Goal: Task Accomplishment & Management: Manage account settings

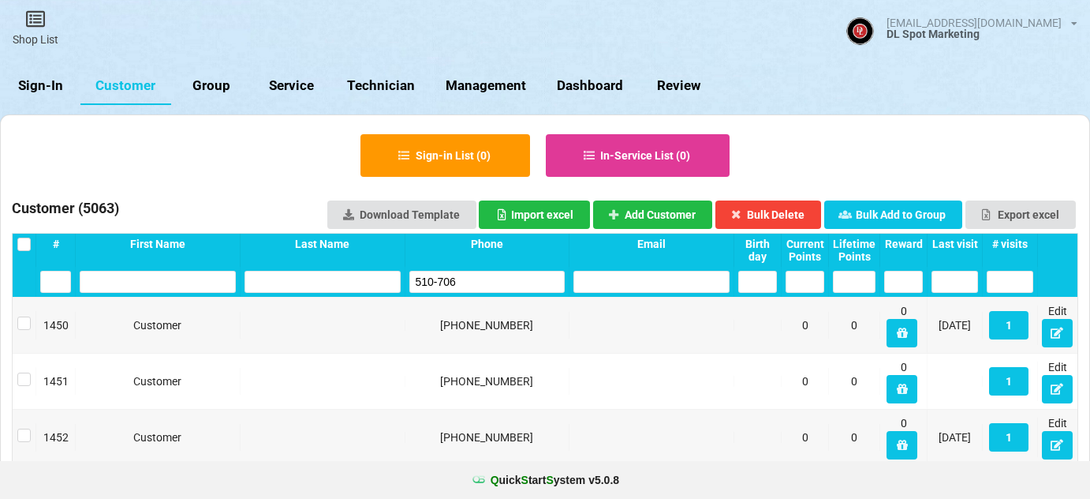
select select "25"
click at [50, 89] on link "Sign-In" at bounding box center [40, 86] width 80 height 38
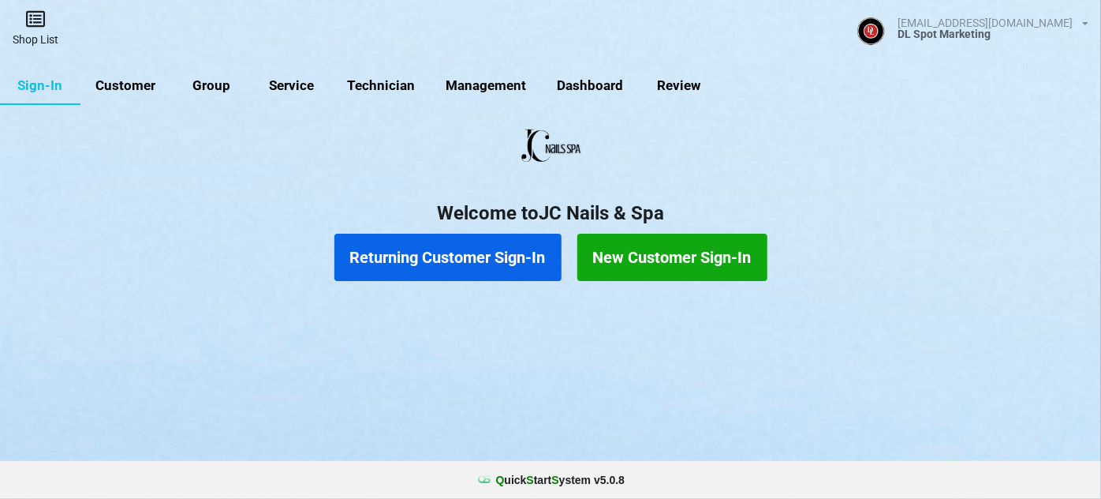
click at [44, 32] on link "Shop List" at bounding box center [35, 28] width 71 height 56
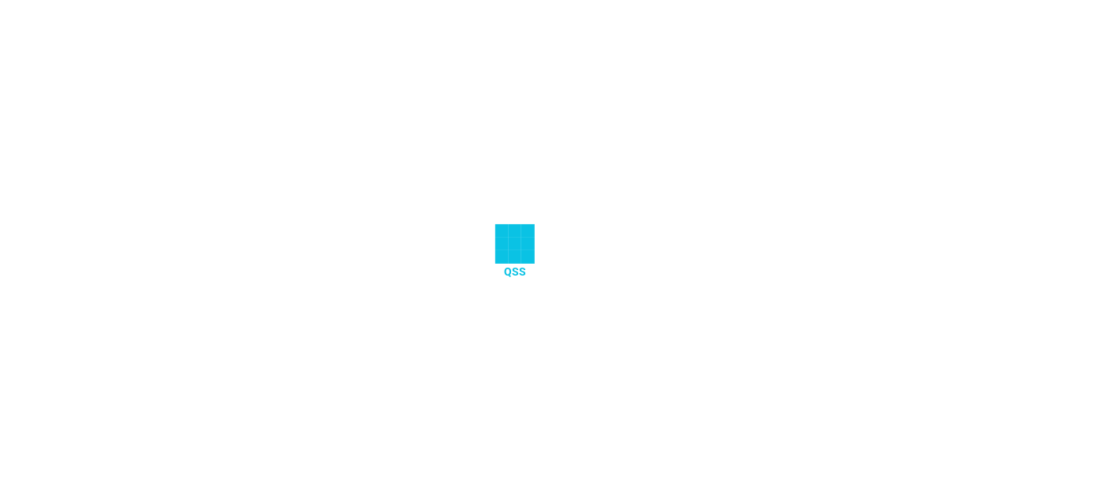
select select "25"
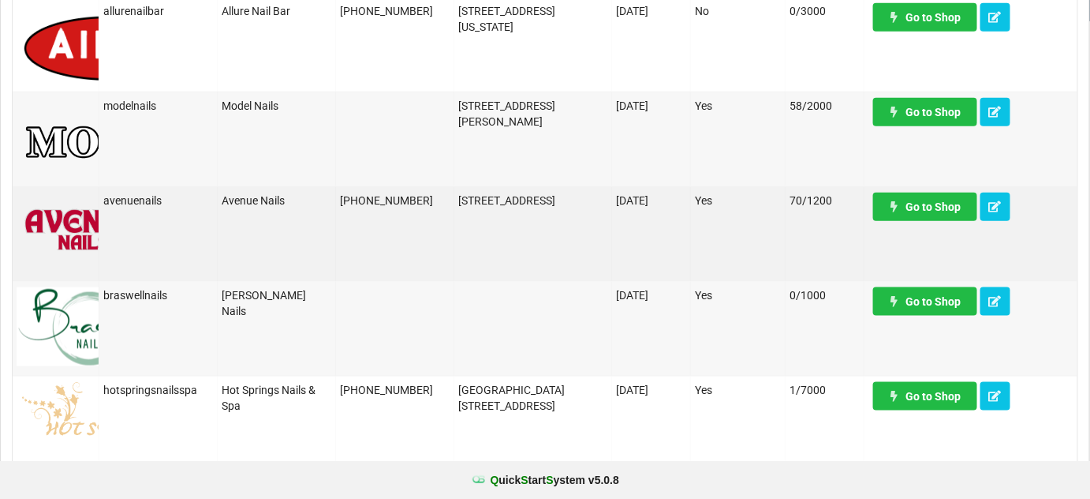
scroll to position [477, 0]
click at [927, 206] on link "Go to Shop" at bounding box center [925, 207] width 104 height 28
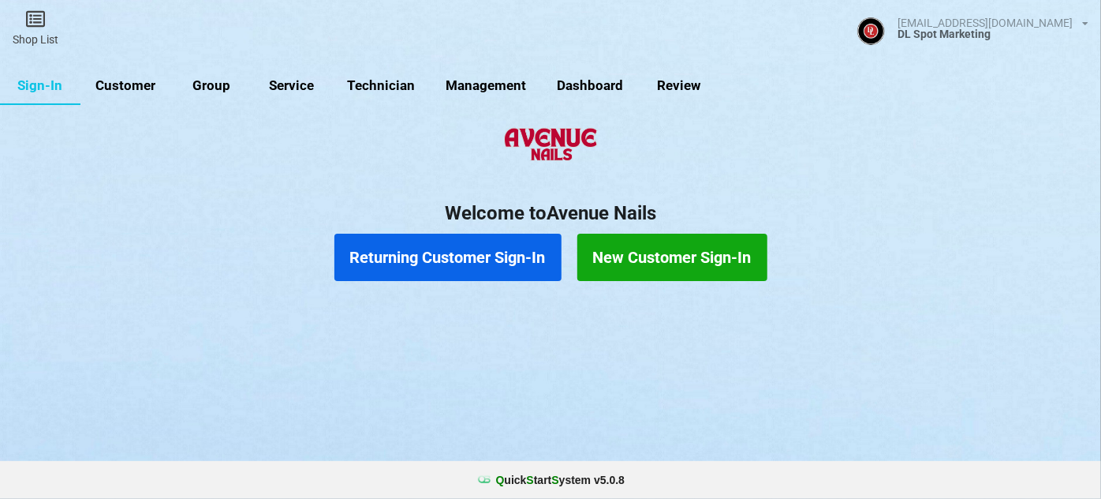
click at [143, 85] on link "Customer" at bounding box center [125, 86] width 91 height 38
select select "25"
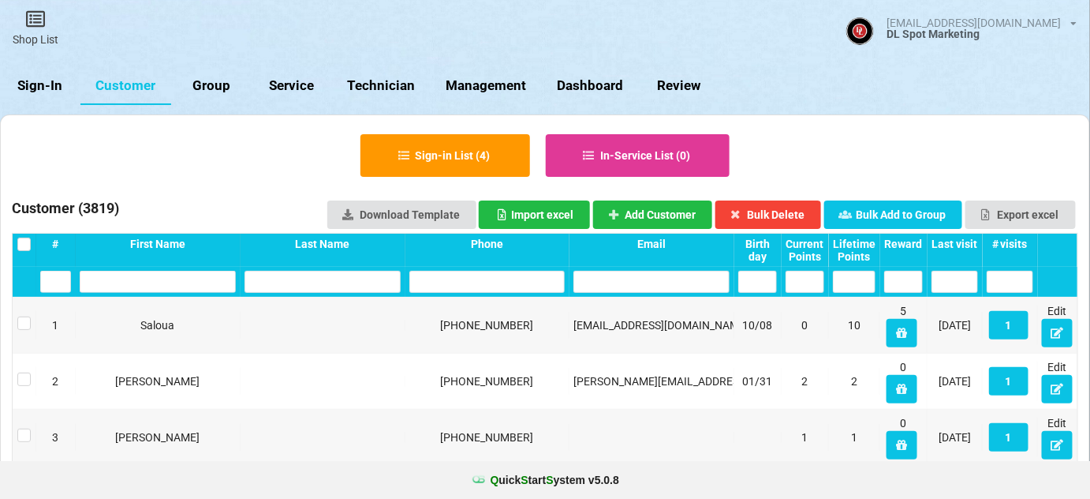
click at [944, 242] on div "Last visit" at bounding box center [955, 243] width 47 height 13
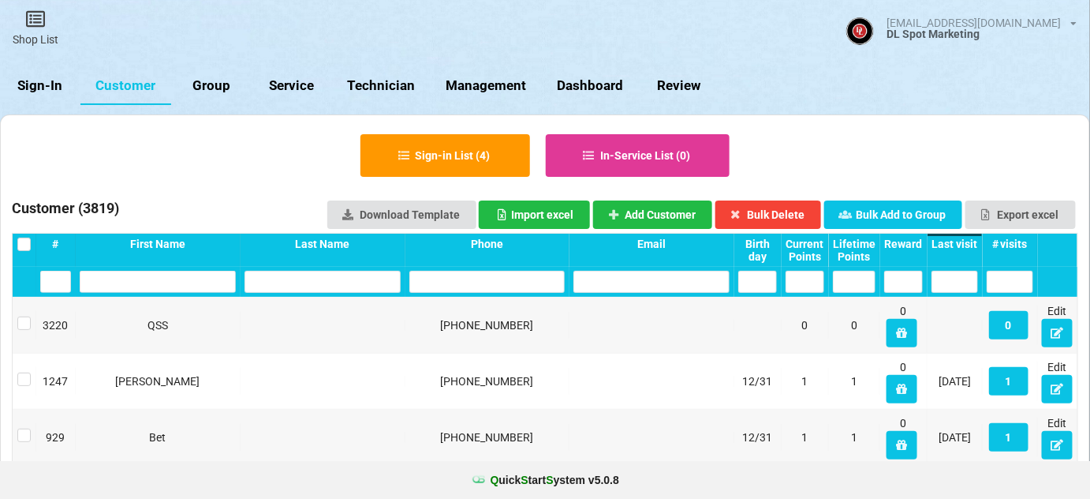
click at [949, 241] on div "Last visit" at bounding box center [955, 243] width 47 height 13
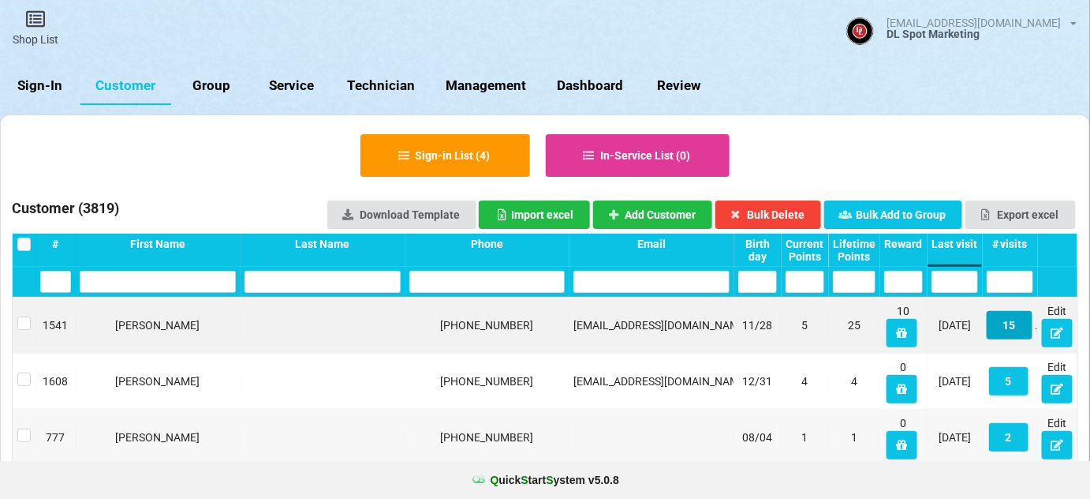
click at [1012, 327] on button "15" at bounding box center [1010, 325] width 46 height 28
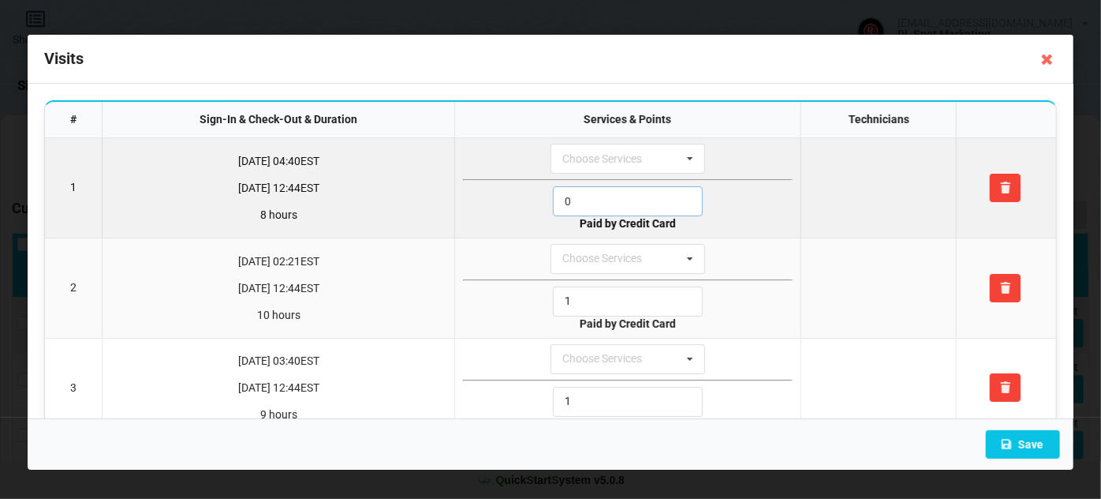
click at [596, 197] on input "0" at bounding box center [628, 201] width 150 height 30
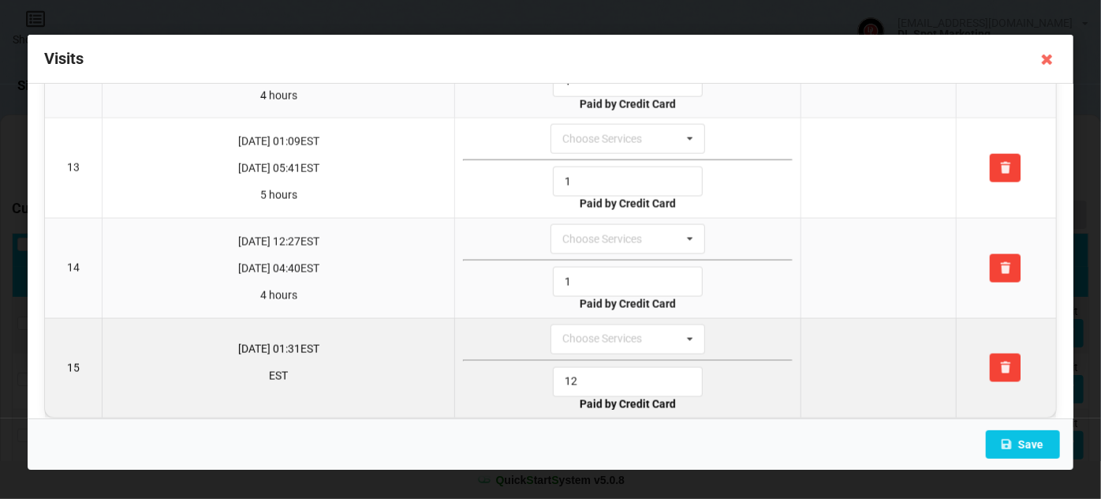
scroll to position [1218, 0]
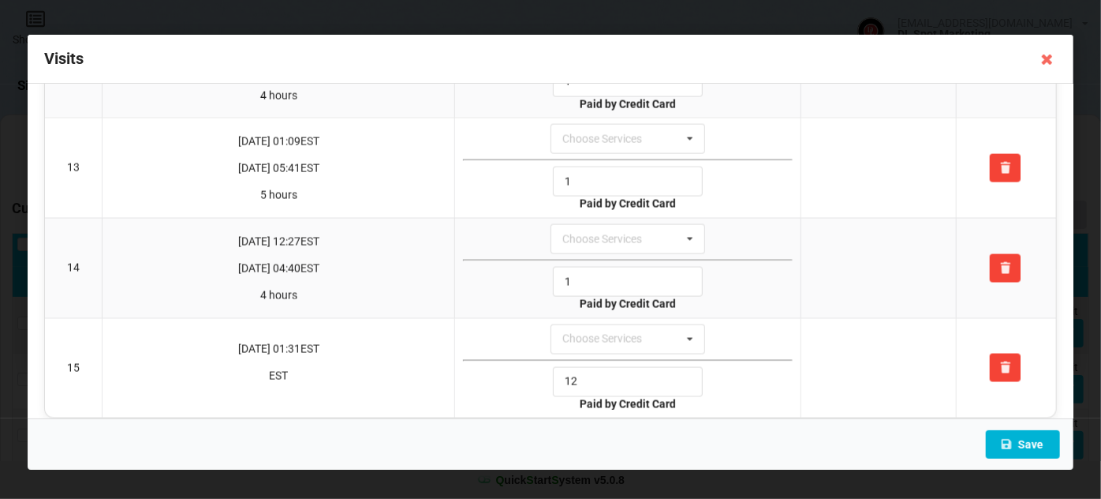
type input "1"
click at [1027, 439] on button "Save" at bounding box center [1023, 444] width 74 height 28
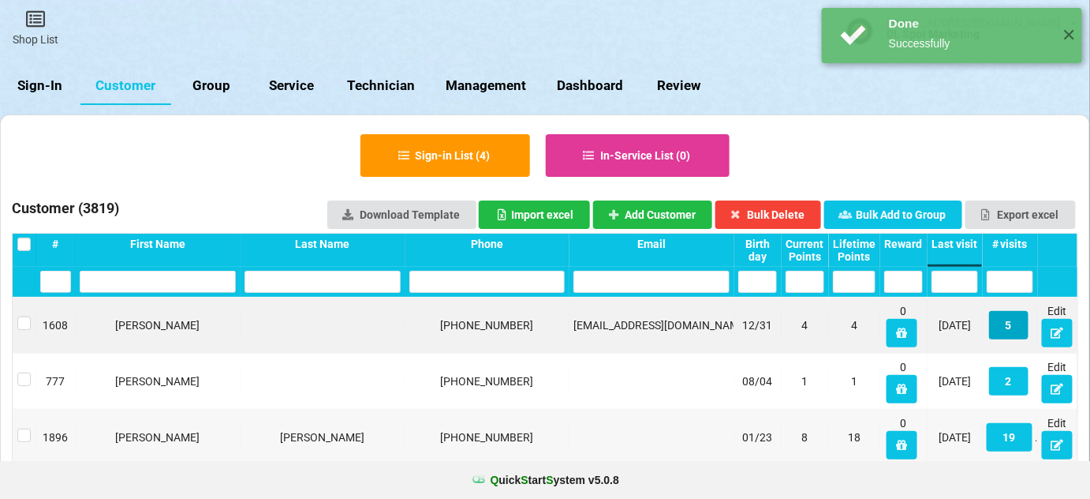
click at [1014, 328] on button "5" at bounding box center [1008, 325] width 39 height 28
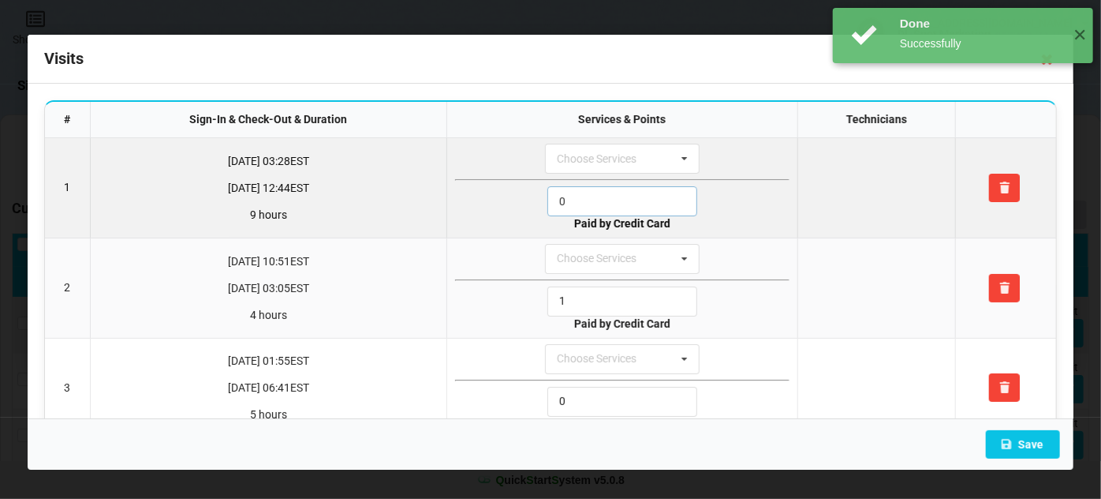
click at [585, 199] on input "0" at bounding box center [623, 201] width 150 height 30
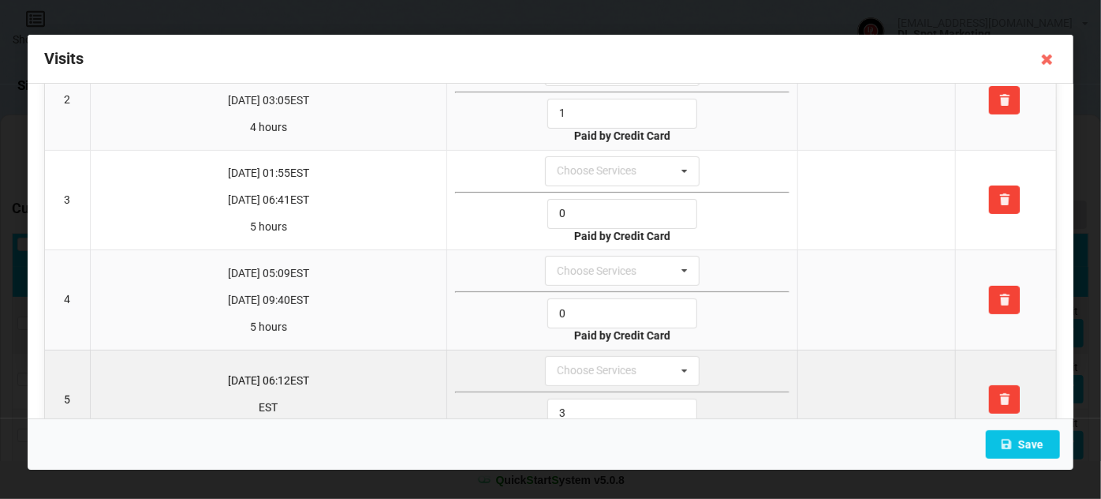
scroll to position [191, 0]
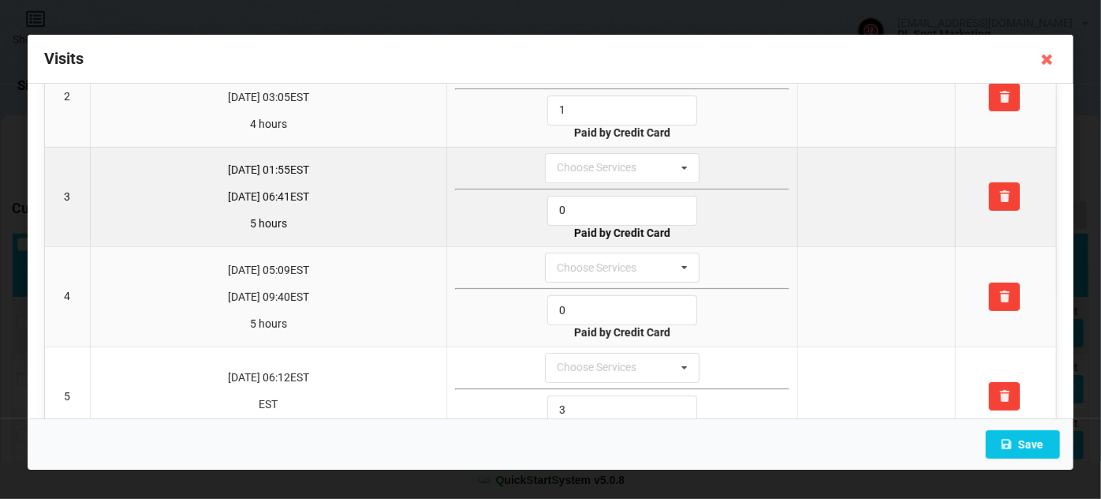
type input "1"
click at [574, 204] on input "0" at bounding box center [623, 211] width 150 height 30
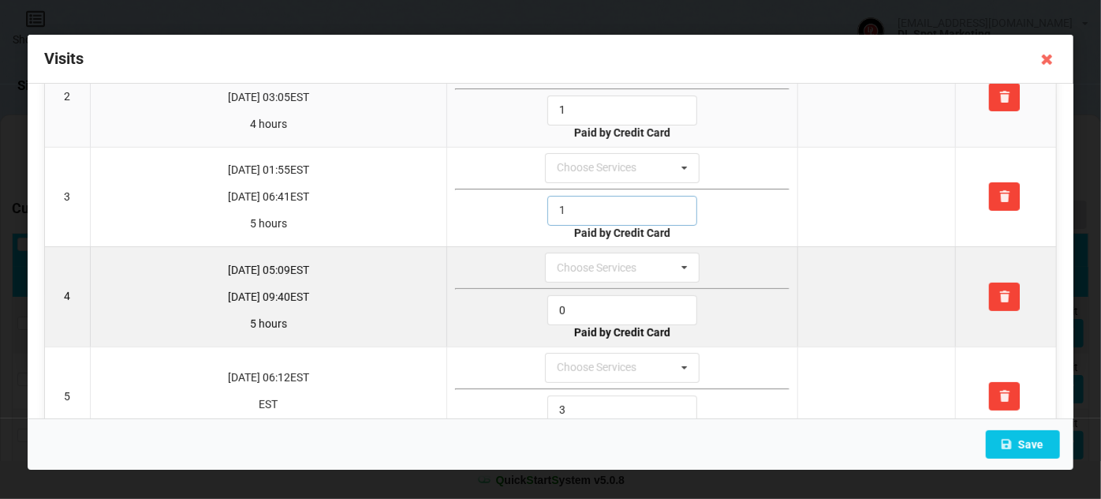
type input "1"
click at [590, 309] on input "0" at bounding box center [623, 310] width 150 height 30
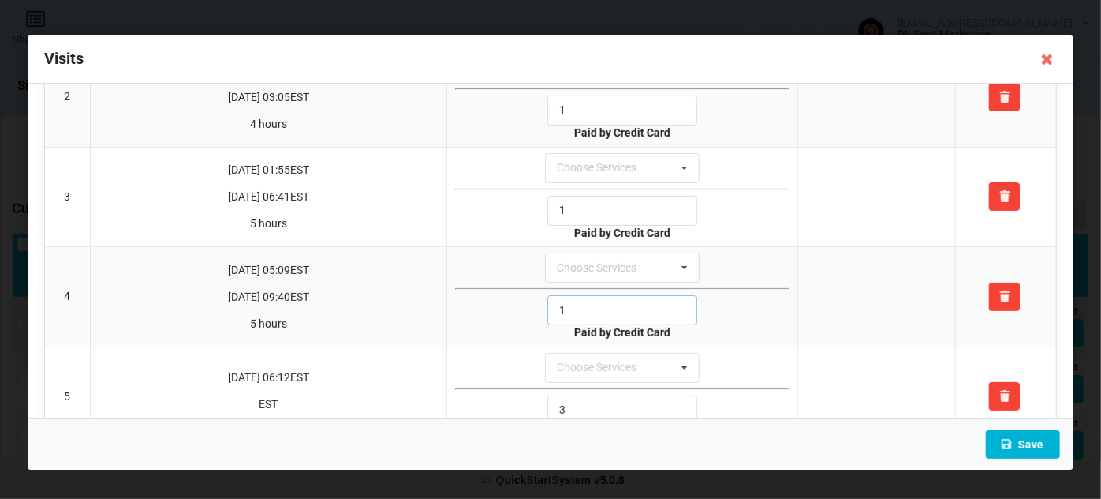
type input "1"
click at [1033, 437] on button "Save" at bounding box center [1023, 444] width 74 height 28
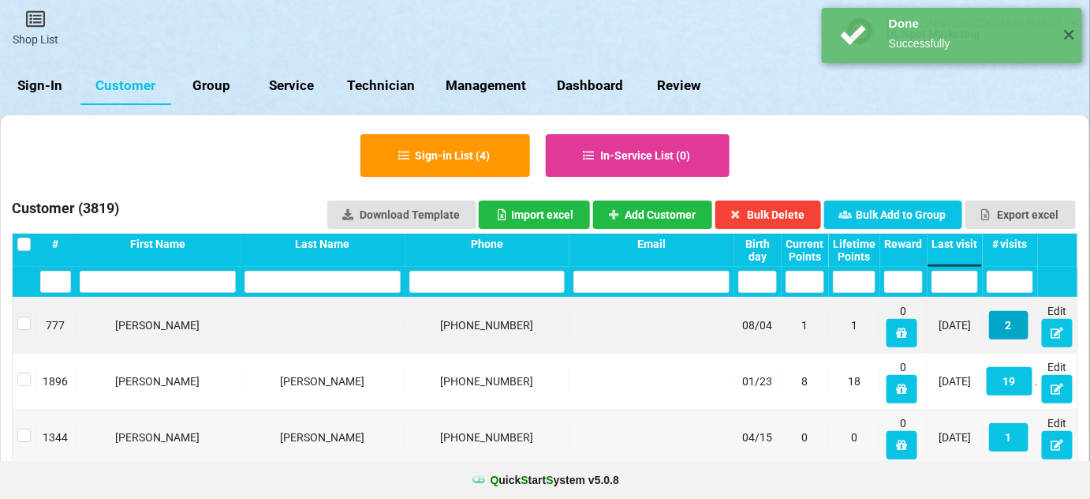
click at [1014, 318] on button "2" at bounding box center [1008, 325] width 39 height 28
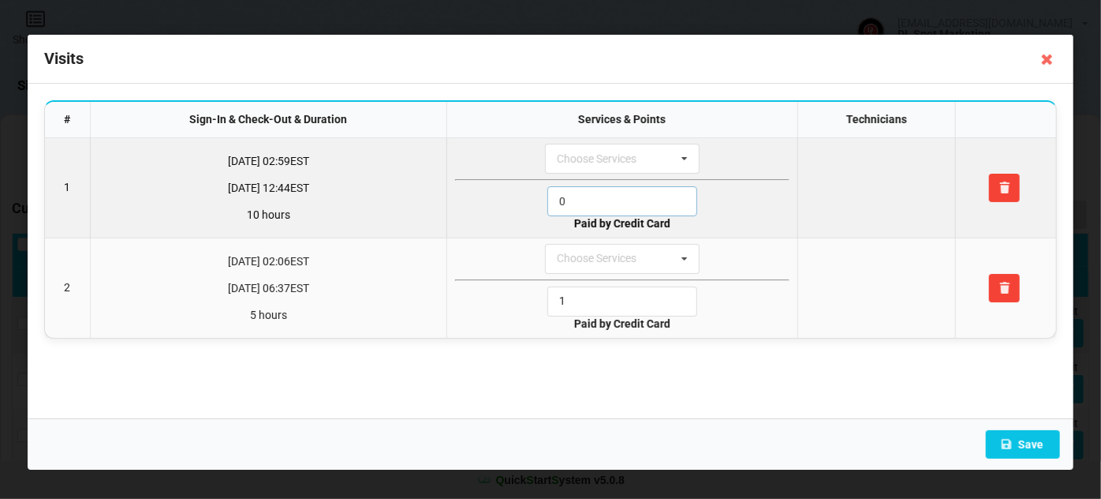
click at [608, 195] on input "0" at bounding box center [623, 201] width 150 height 30
click at [608, 195] on input "1" at bounding box center [623, 201] width 150 height 30
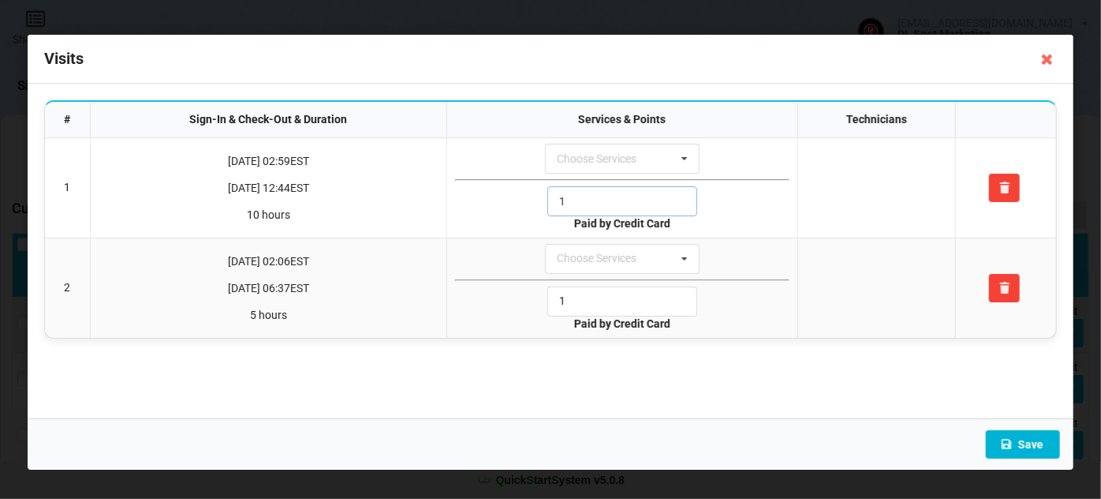
type input "1"
click at [1026, 447] on button "Save" at bounding box center [1023, 444] width 74 height 28
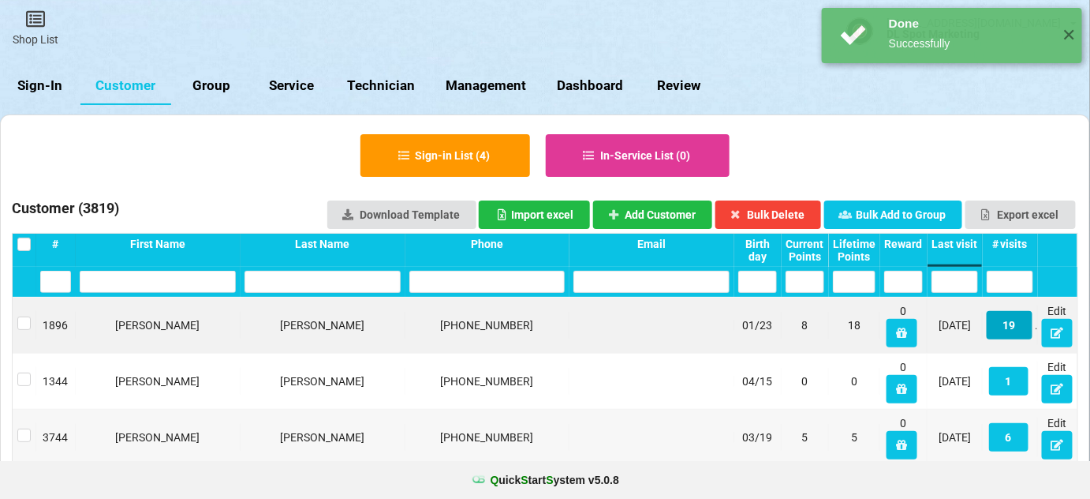
click at [1011, 327] on button "19" at bounding box center [1010, 325] width 46 height 28
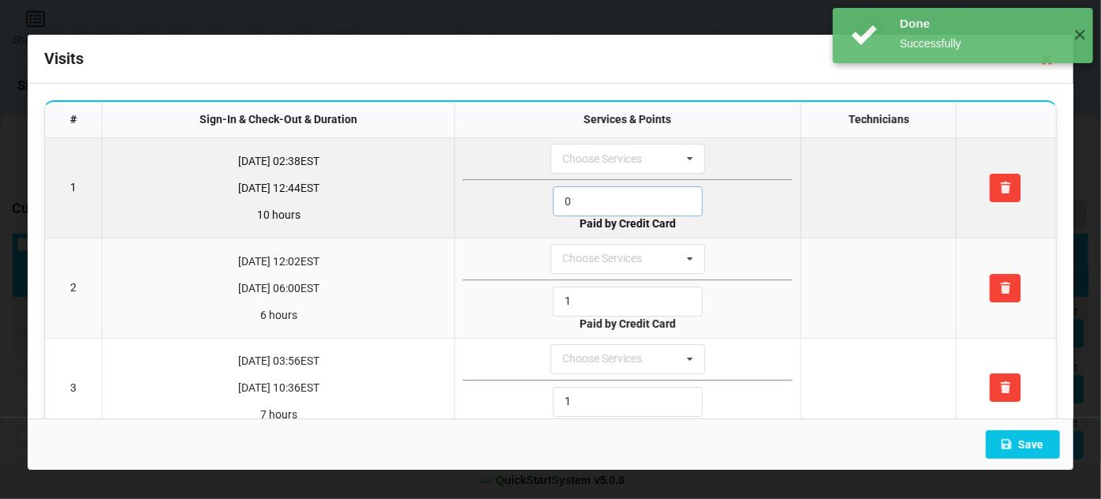
click at [595, 199] on input "0" at bounding box center [628, 201] width 150 height 30
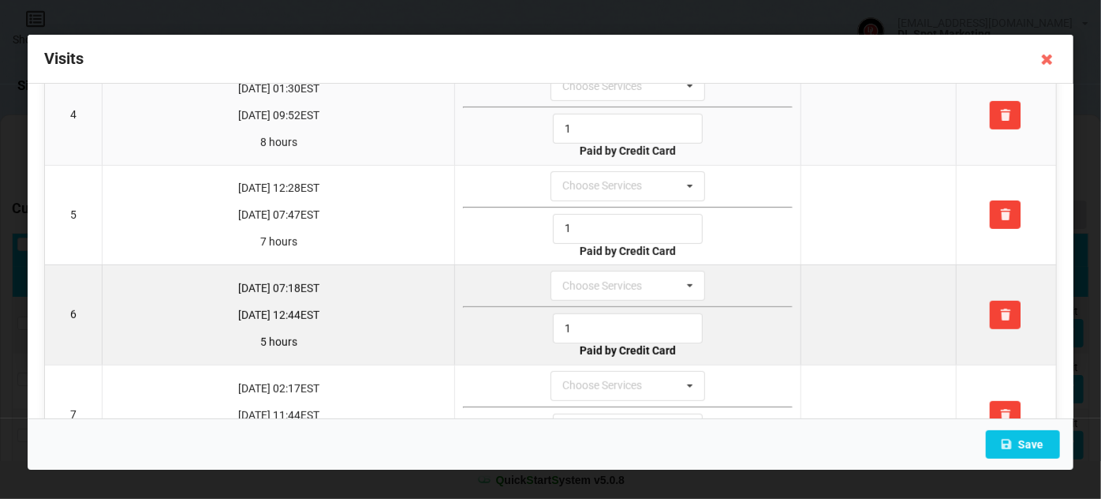
scroll to position [383, 0]
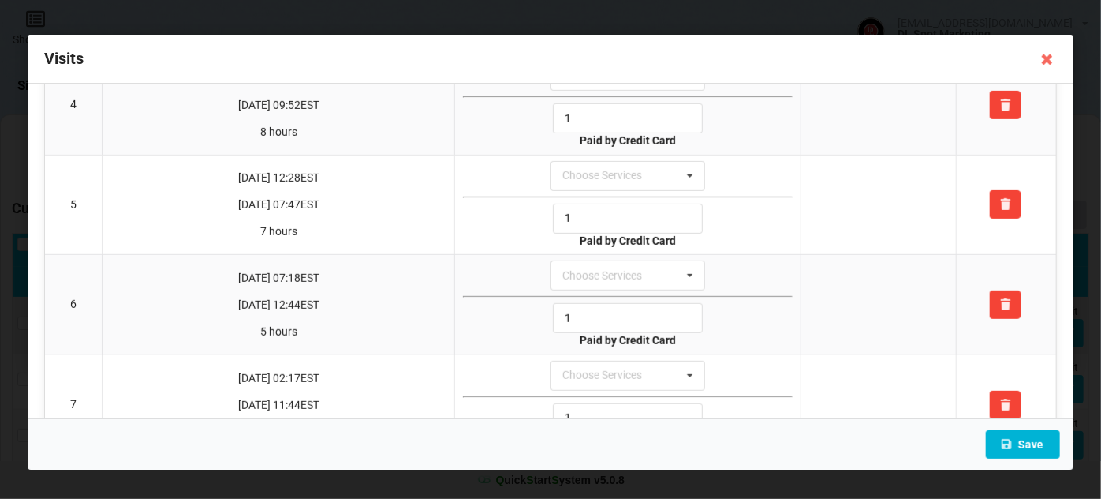
type input "1"
click at [1026, 440] on button "Save" at bounding box center [1023, 444] width 74 height 28
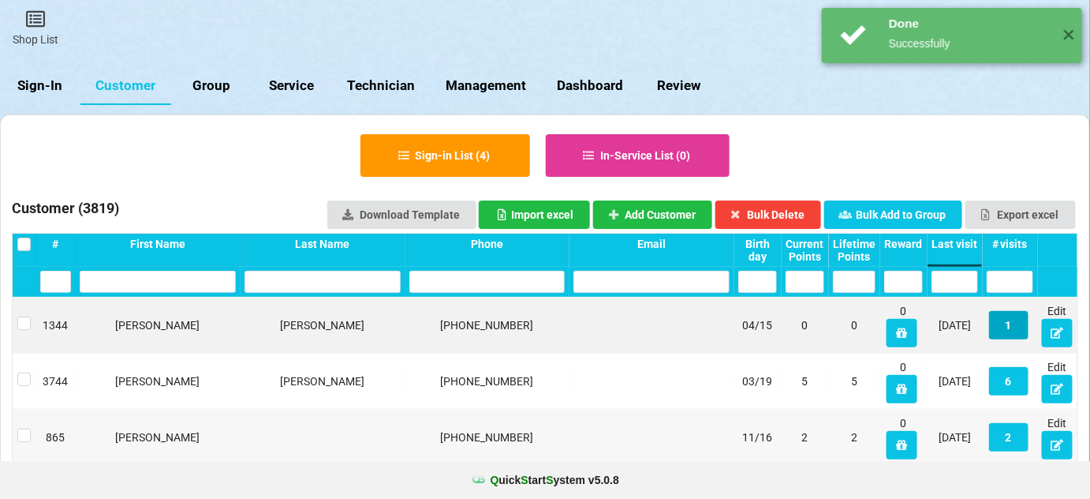
click at [1008, 321] on button "1" at bounding box center [1008, 325] width 39 height 28
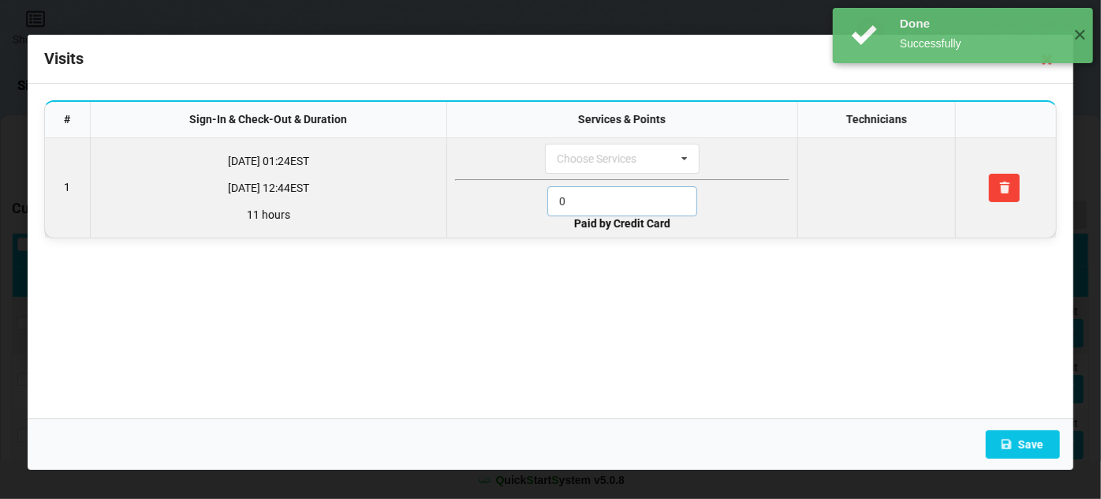
click at [597, 189] on input "0" at bounding box center [623, 201] width 150 height 30
click at [597, 189] on input "1" at bounding box center [623, 201] width 150 height 30
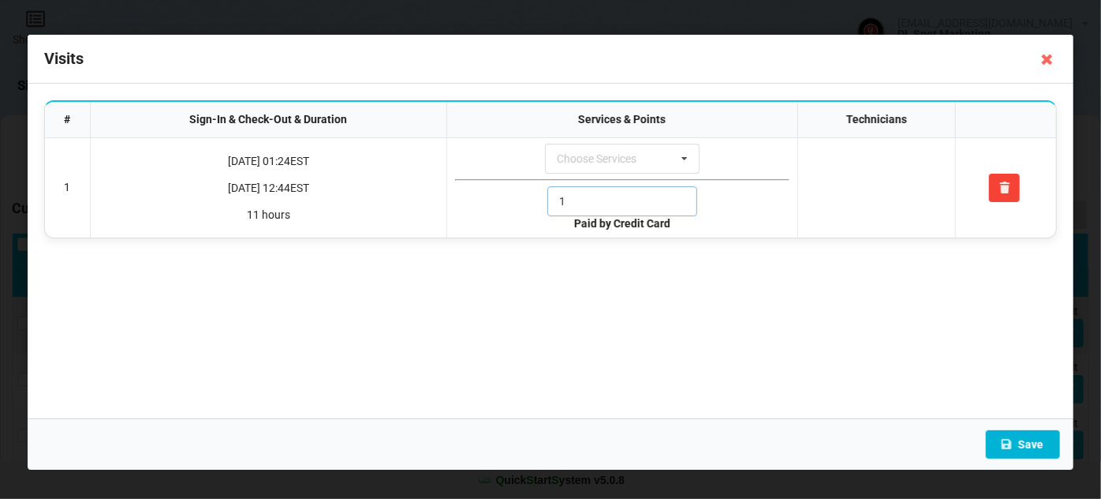
type input "1"
click at [1029, 445] on button "Save" at bounding box center [1023, 444] width 74 height 28
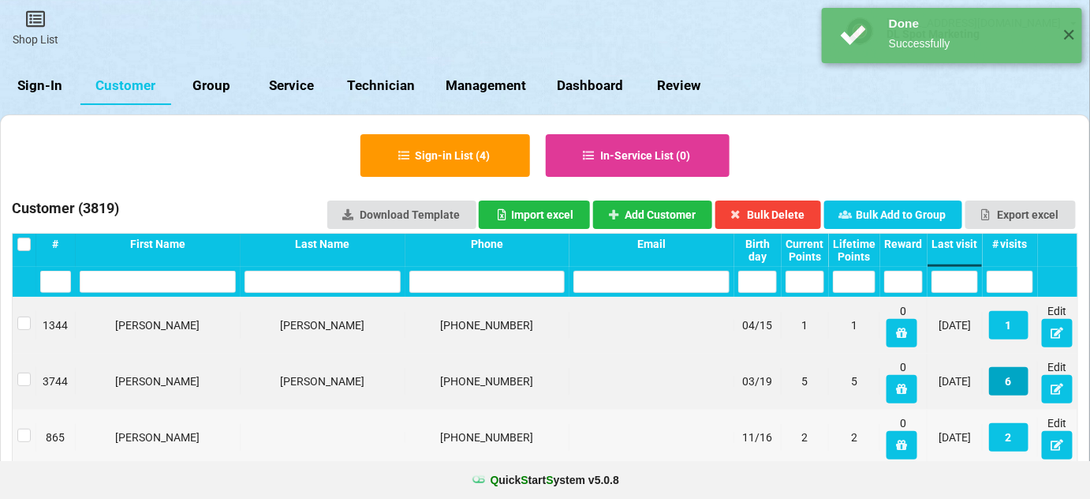
click at [1012, 382] on button "6" at bounding box center [1008, 381] width 39 height 28
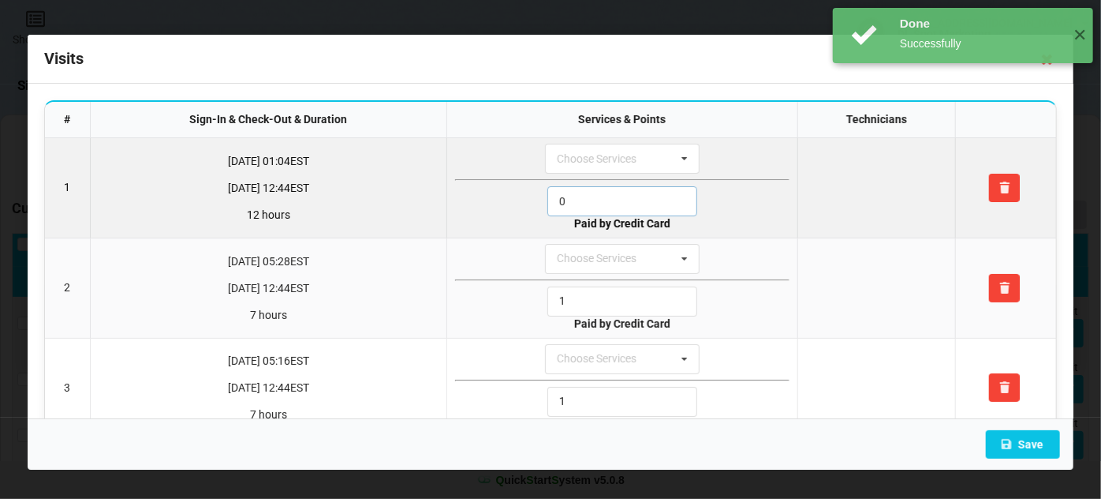
click at [574, 198] on input "0" at bounding box center [623, 201] width 150 height 30
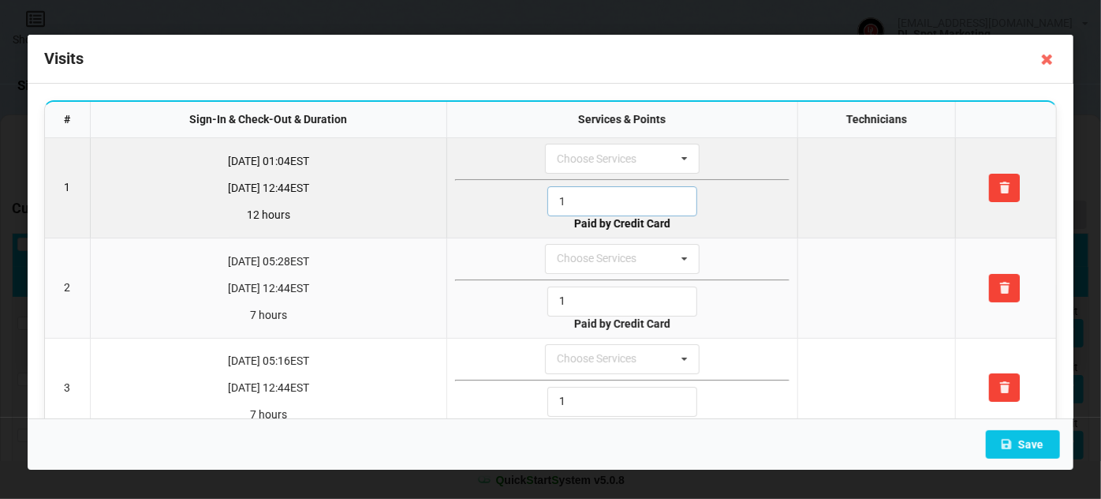
drag, startPoint x: 574, startPoint y: 197, endPoint x: 579, endPoint y: 211, distance: 15.0
click at [574, 197] on input "1" at bounding box center [623, 201] width 150 height 30
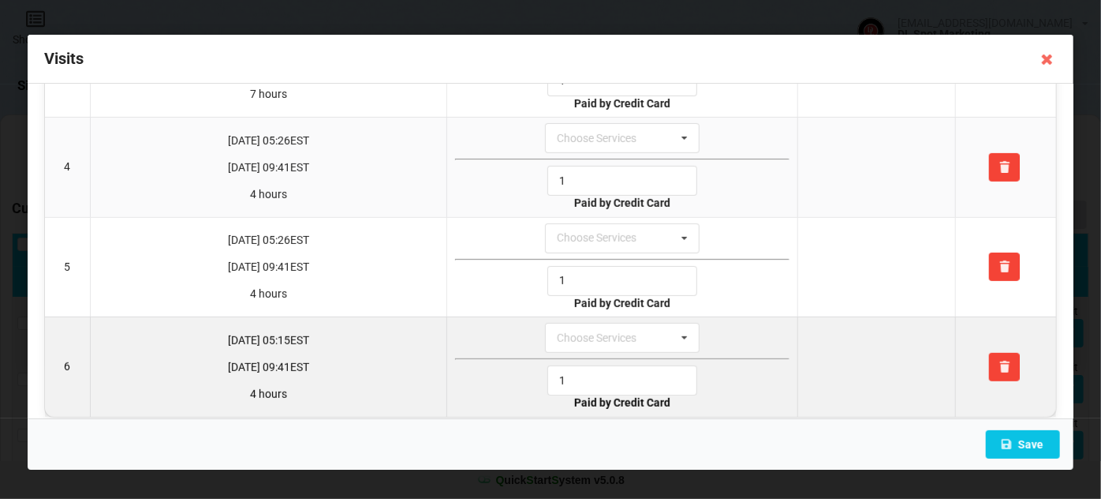
scroll to position [330, 0]
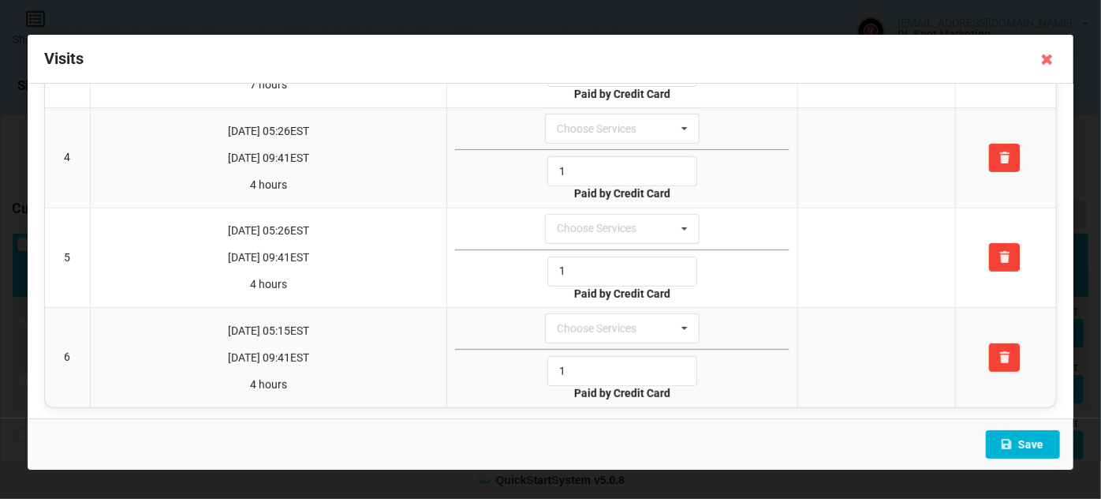
type input "1"
click at [1018, 442] on button "Save" at bounding box center [1023, 444] width 74 height 28
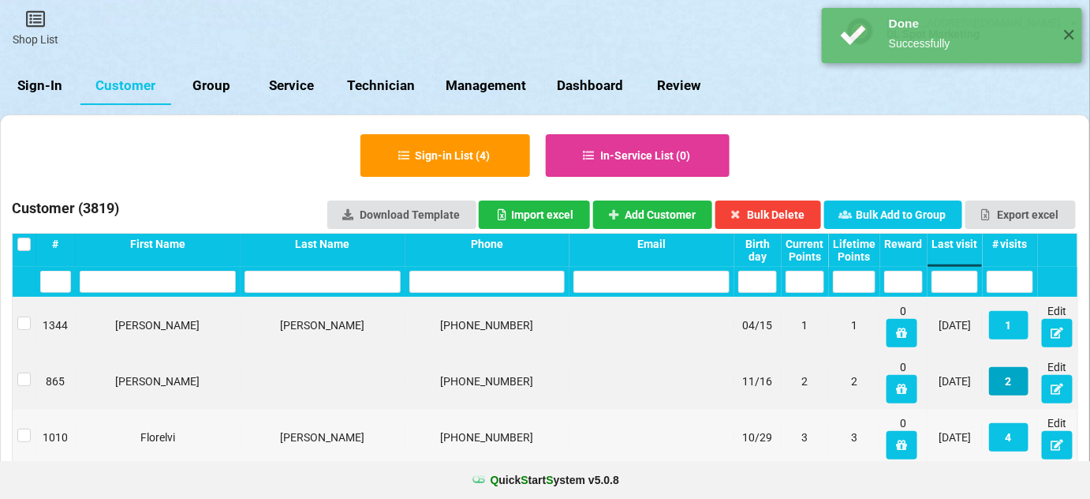
click at [1004, 382] on button "2" at bounding box center [1008, 381] width 39 height 28
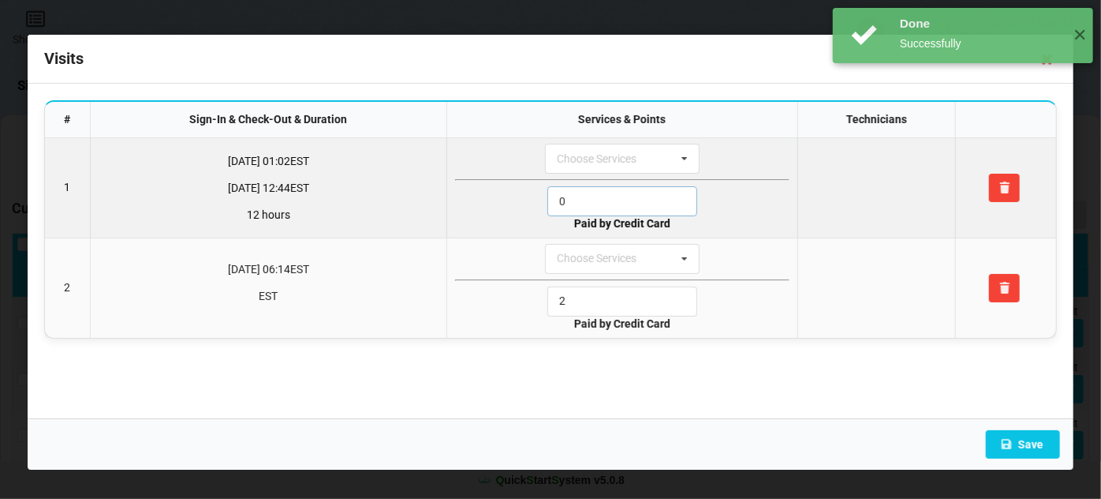
click at [616, 199] on input "0" at bounding box center [623, 201] width 150 height 30
click at [616, 199] on input "1" at bounding box center [623, 201] width 150 height 30
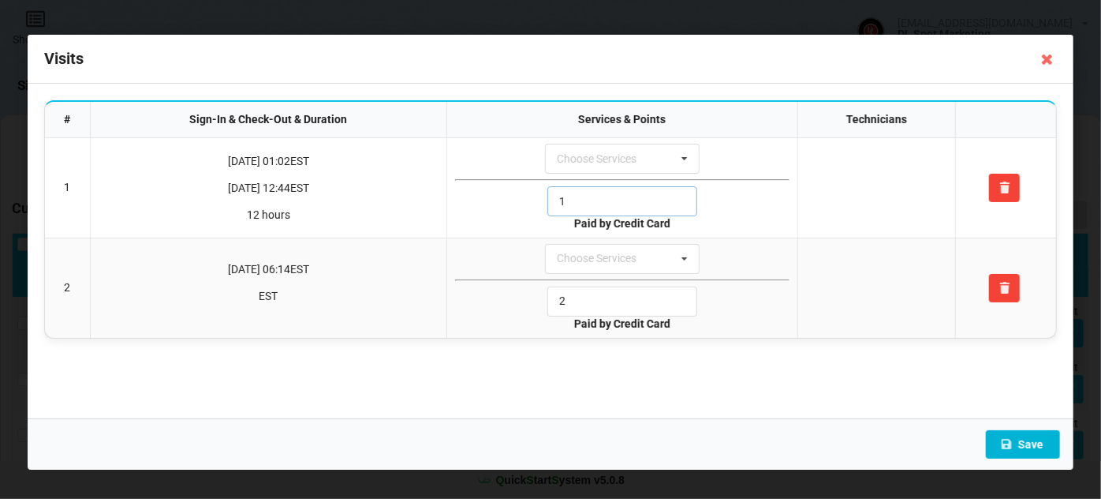
type input "1"
click at [1023, 443] on button "Save" at bounding box center [1023, 444] width 74 height 28
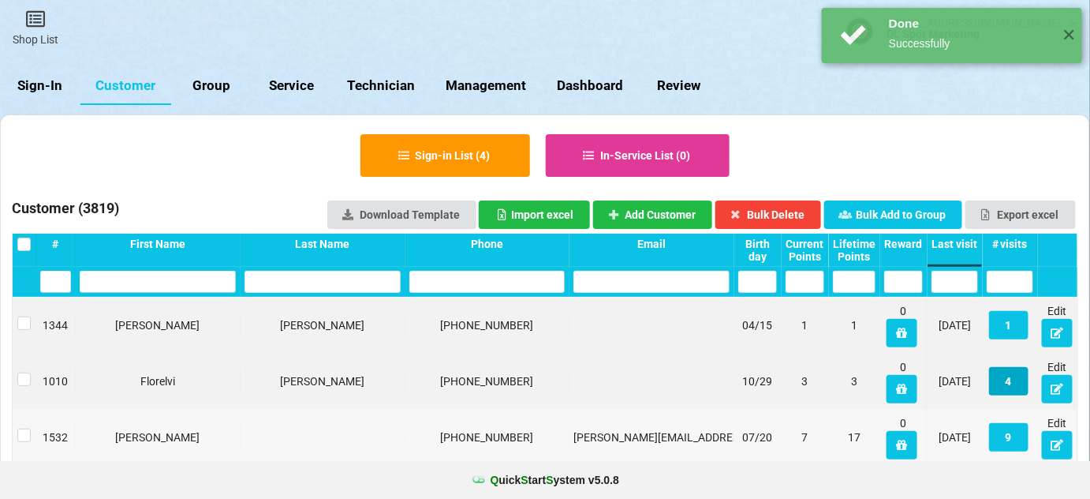
click at [1007, 383] on button "4" at bounding box center [1008, 381] width 39 height 28
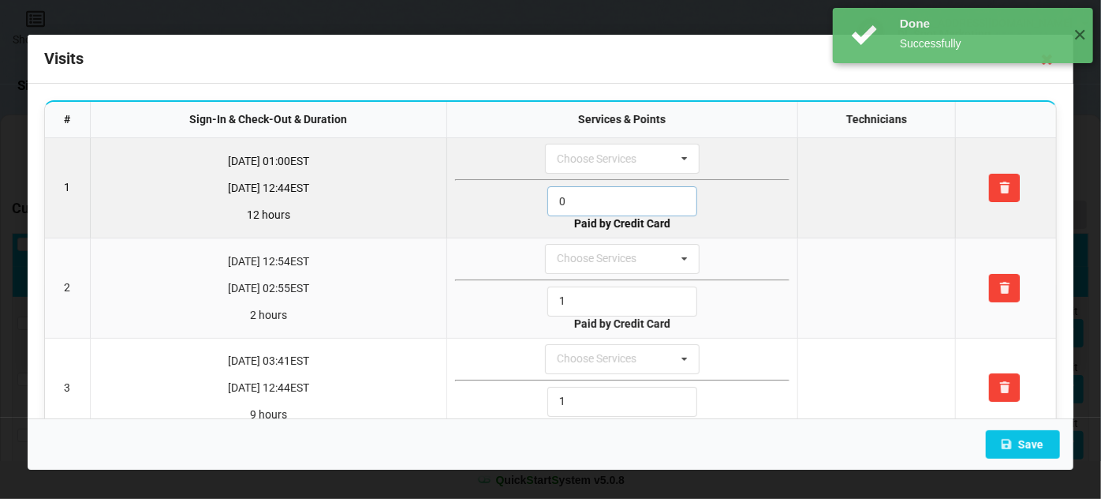
click at [582, 197] on input "0" at bounding box center [623, 201] width 150 height 30
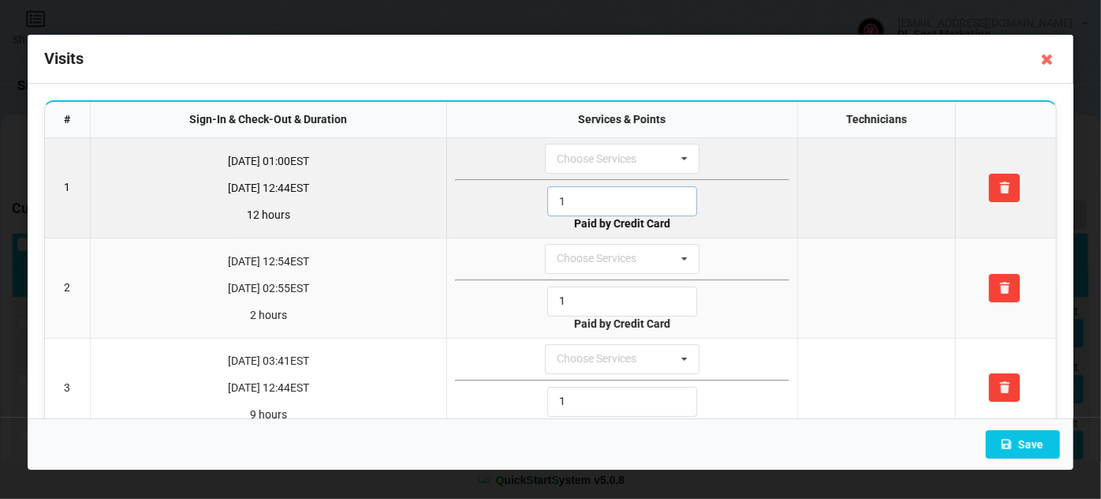
click at [582, 197] on input "1" at bounding box center [623, 201] width 150 height 30
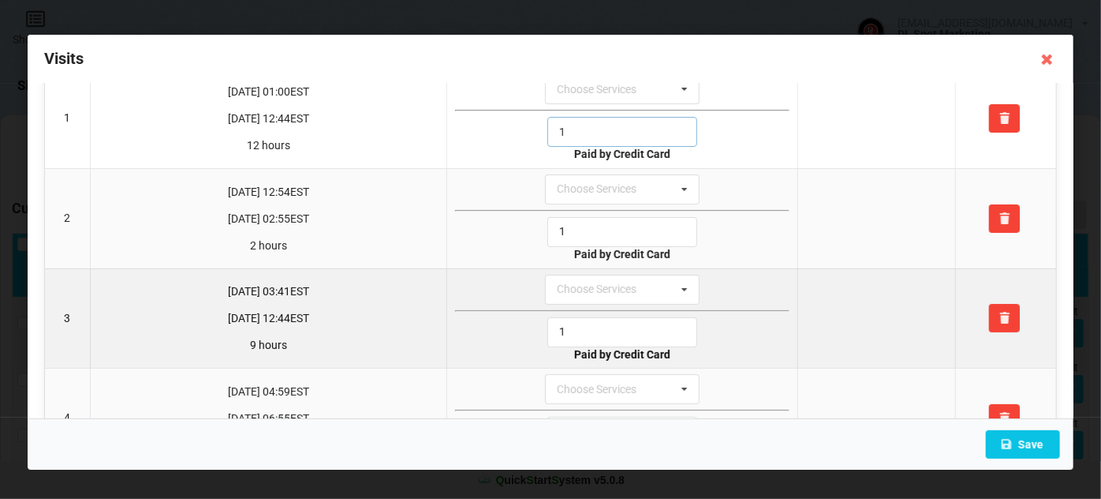
scroll to position [132, 0]
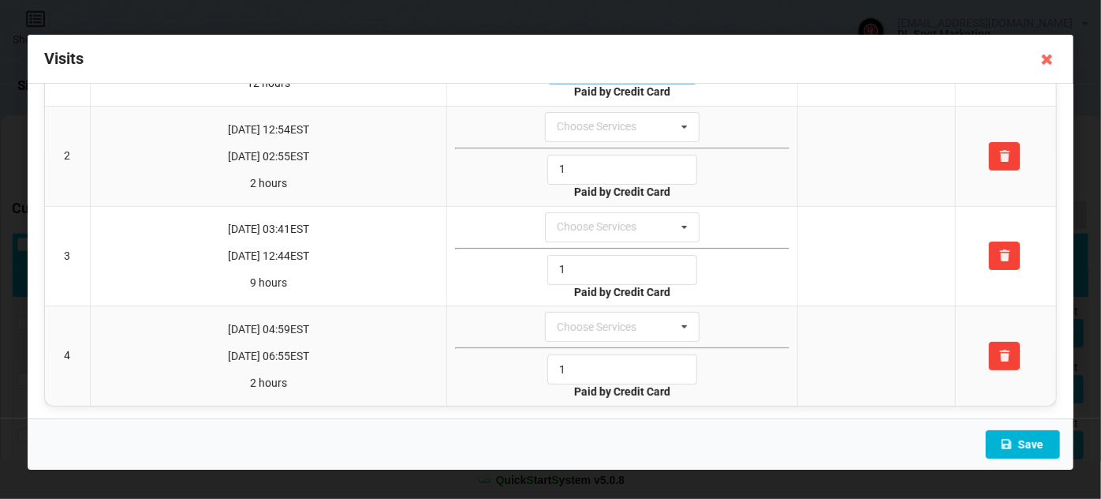
type input "1"
click at [1027, 437] on button "Save" at bounding box center [1023, 444] width 74 height 28
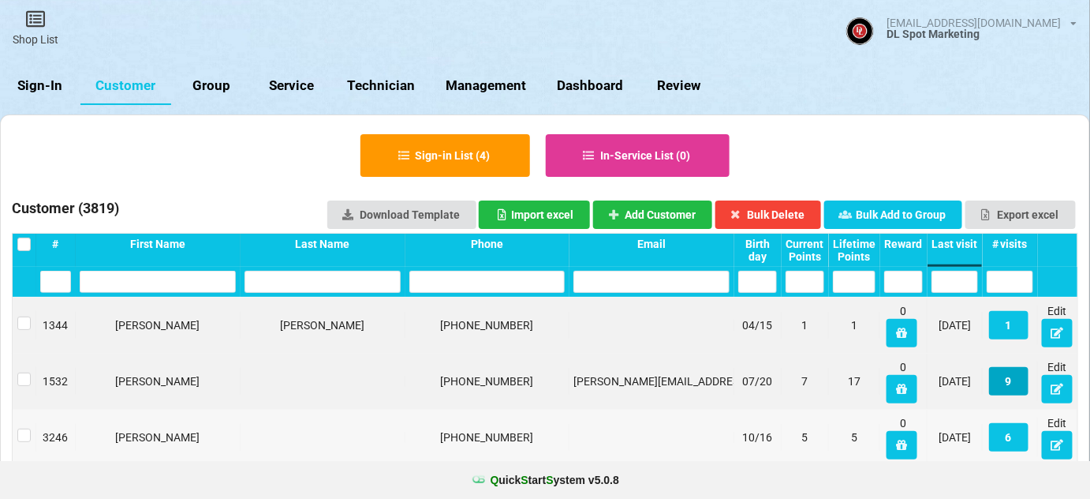
click at [1014, 382] on button "9" at bounding box center [1008, 381] width 39 height 28
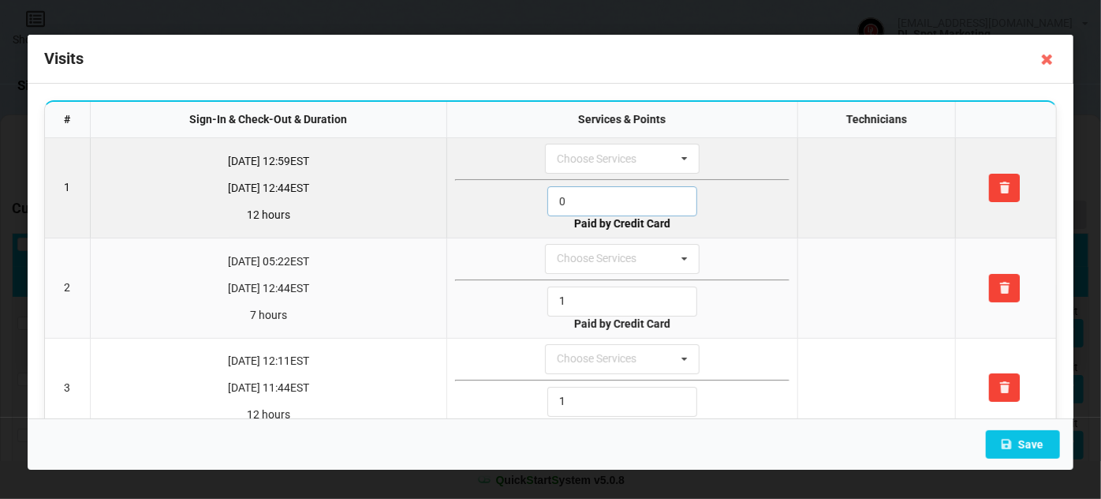
click at [581, 197] on input "0" at bounding box center [623, 201] width 150 height 30
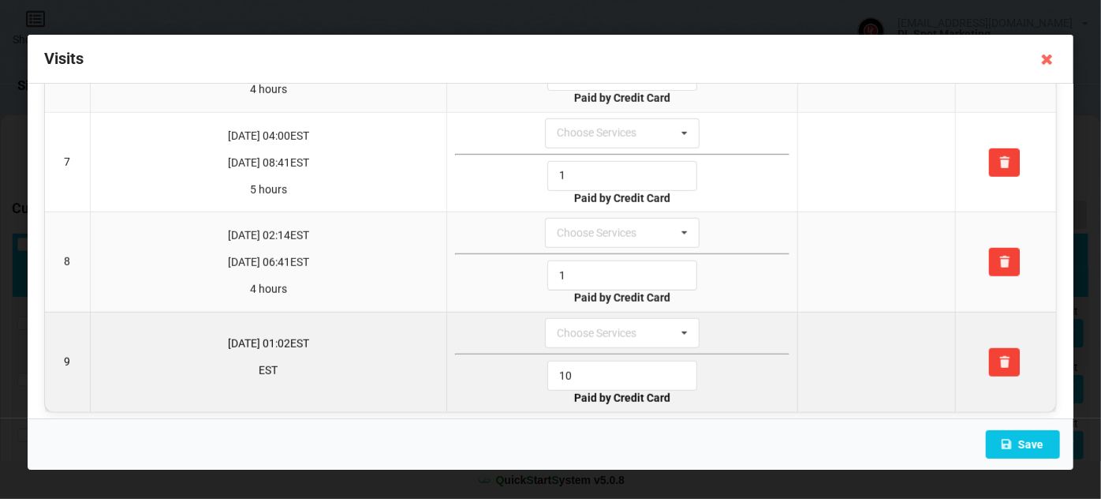
scroll to position [626, 0]
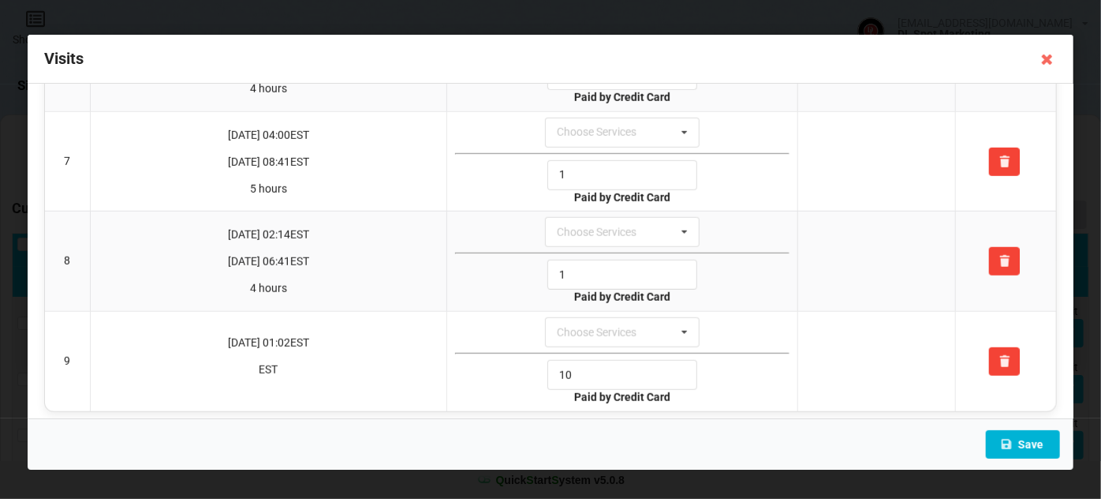
type input "1"
click at [1035, 450] on button "Save" at bounding box center [1023, 444] width 74 height 28
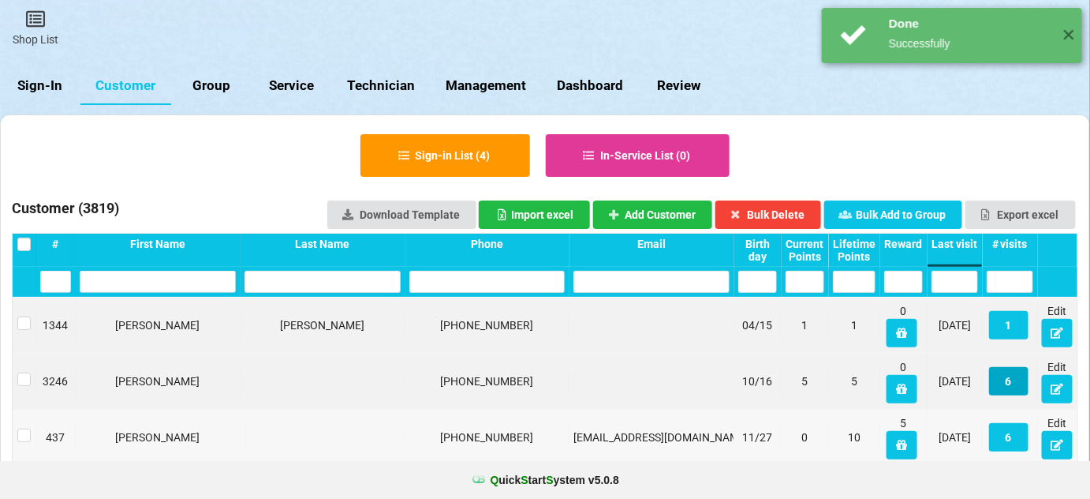
click at [1003, 378] on button "6" at bounding box center [1008, 381] width 39 height 28
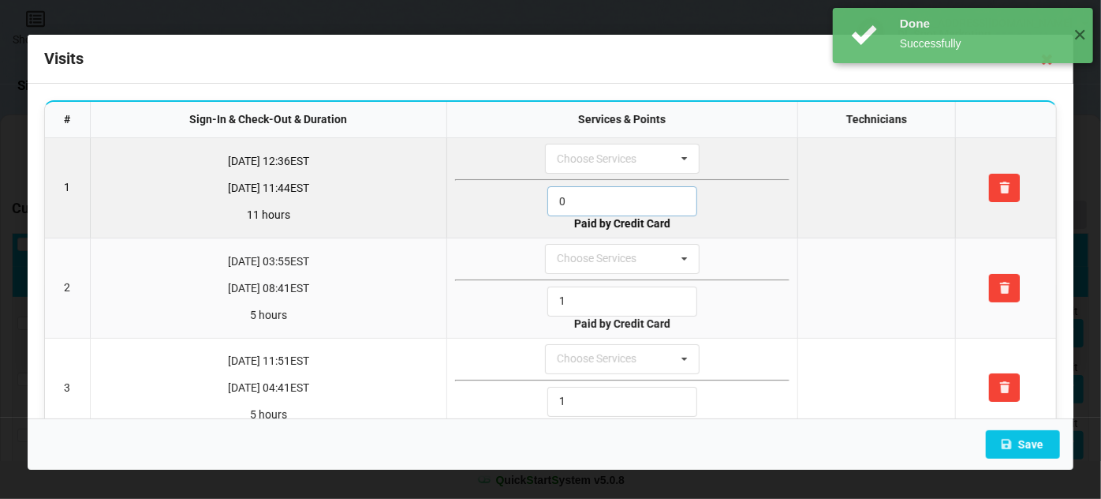
click at [582, 196] on input "0" at bounding box center [623, 201] width 150 height 30
click at [582, 196] on input "1" at bounding box center [623, 201] width 150 height 30
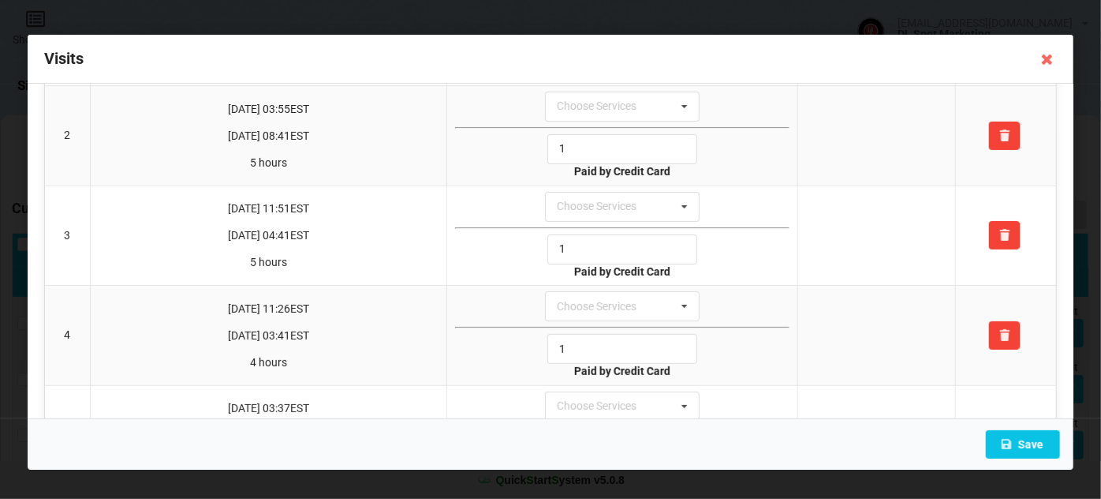
scroll to position [330, 0]
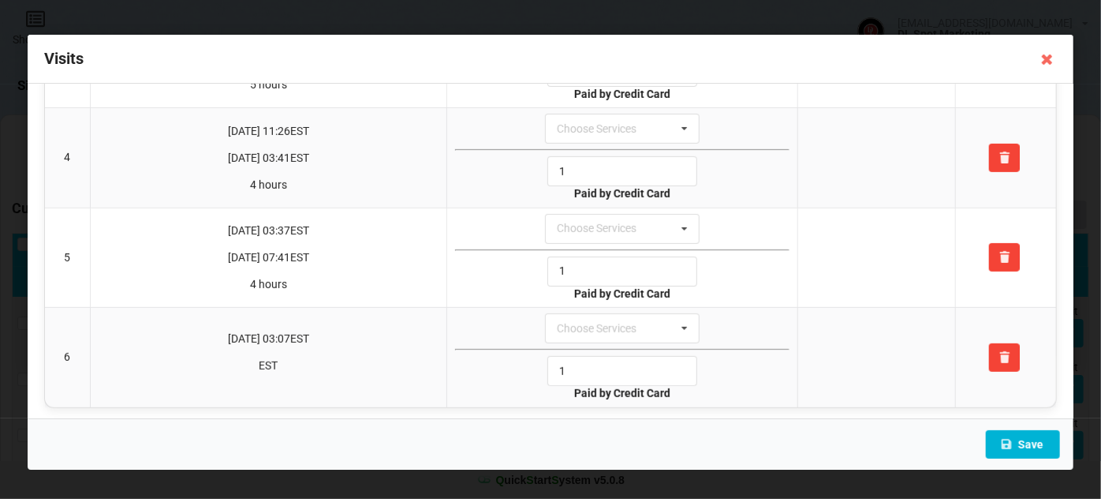
type input "1"
click at [1037, 441] on button "Save" at bounding box center [1023, 444] width 74 height 28
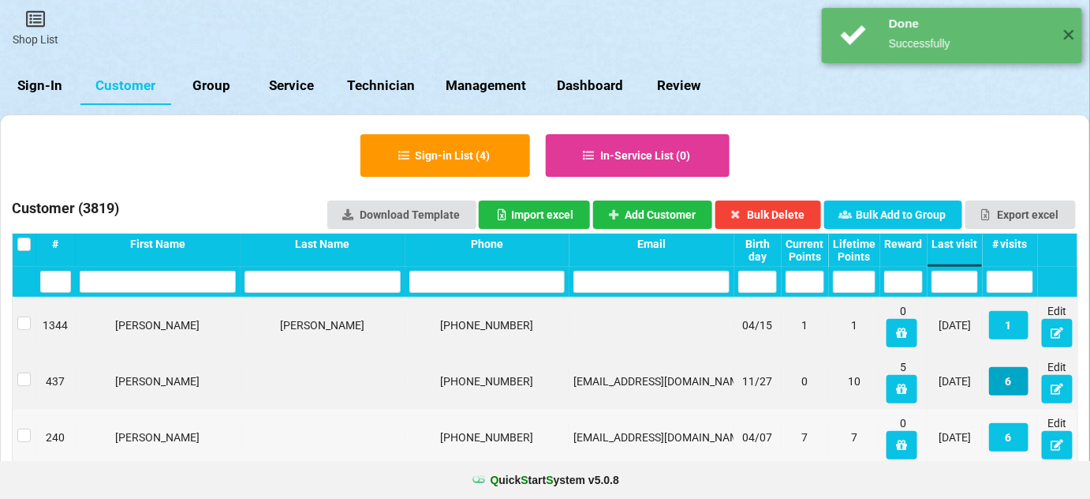
click at [1006, 384] on button "6" at bounding box center [1008, 381] width 39 height 28
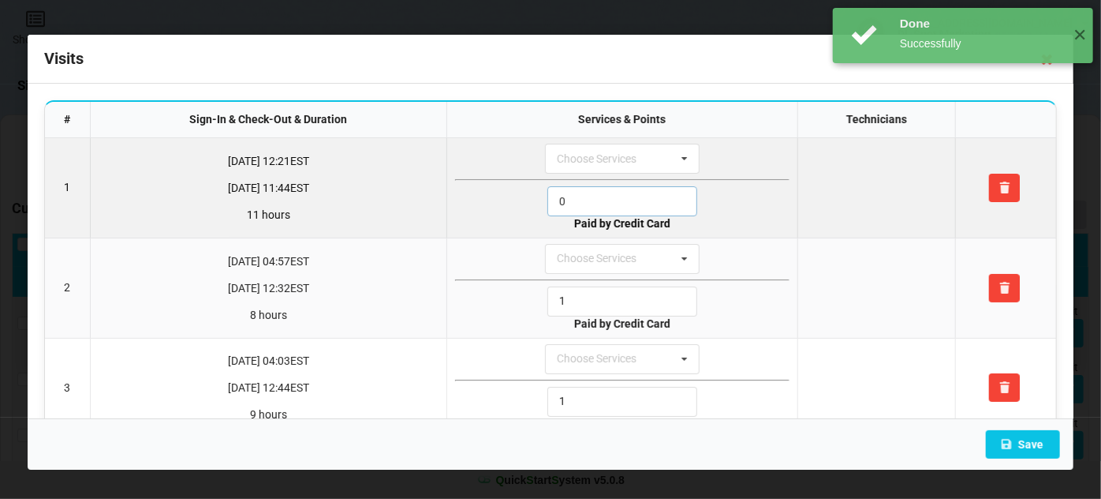
click at [589, 200] on input "0" at bounding box center [623, 201] width 150 height 30
click at [589, 200] on input "1" at bounding box center [623, 201] width 150 height 30
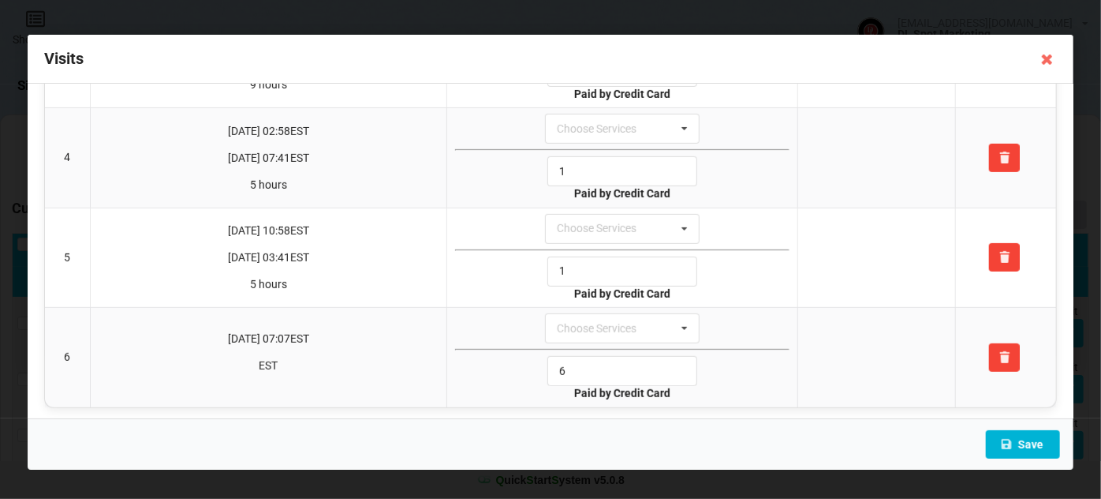
type input "1"
click at [1029, 438] on button "Save" at bounding box center [1023, 444] width 74 height 28
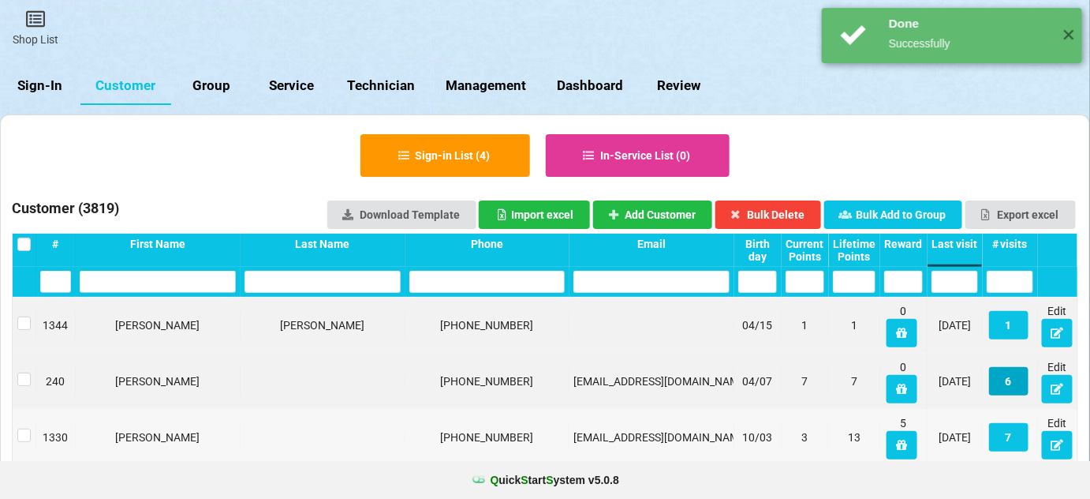
click at [1014, 383] on button "6" at bounding box center [1008, 381] width 39 height 28
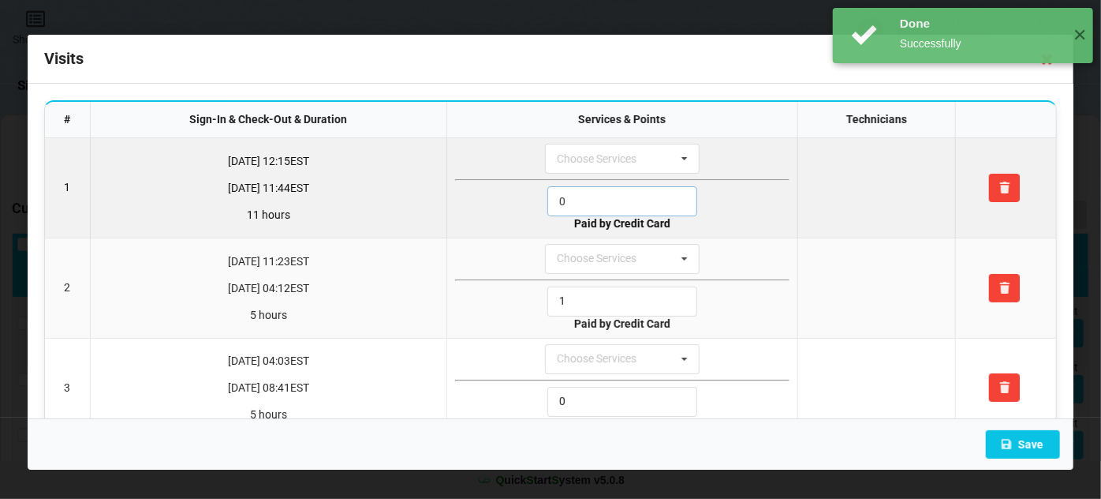
click at [591, 195] on input "0" at bounding box center [623, 201] width 150 height 30
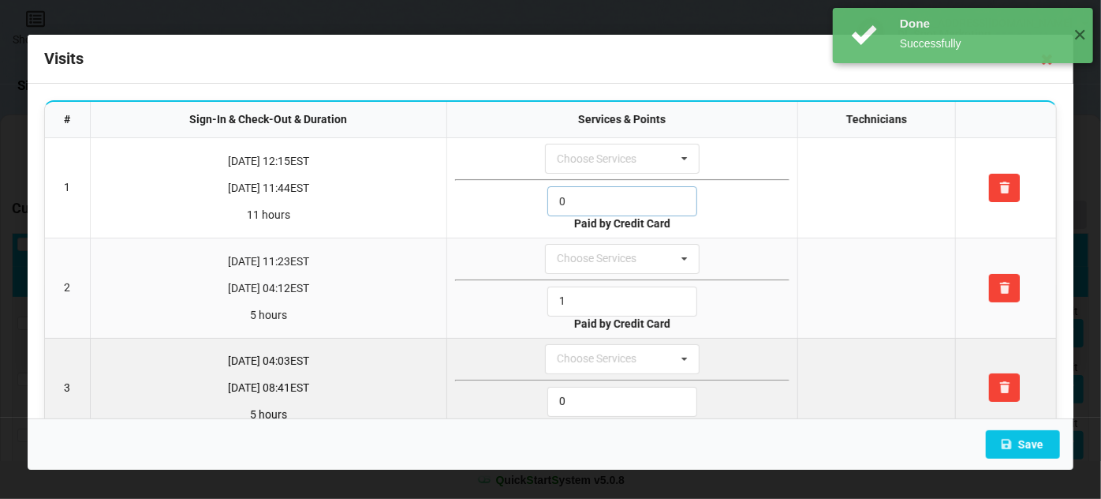
drag, startPoint x: 591, startPoint y: 195, endPoint x: 607, endPoint y: 380, distance: 186.1
click at [591, 196] on input "0" at bounding box center [623, 201] width 150 height 30
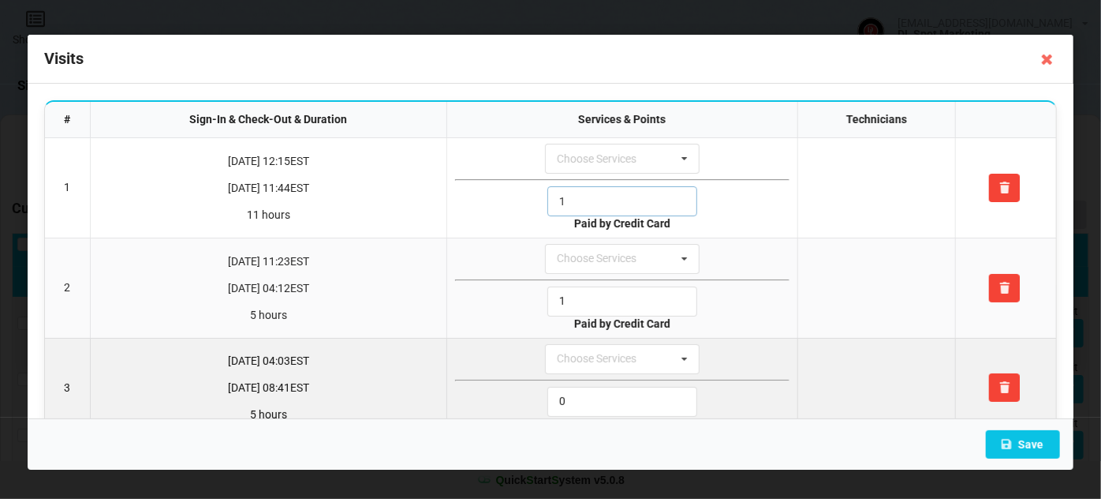
type input "1"
click at [597, 391] on input "0" at bounding box center [623, 402] width 150 height 30
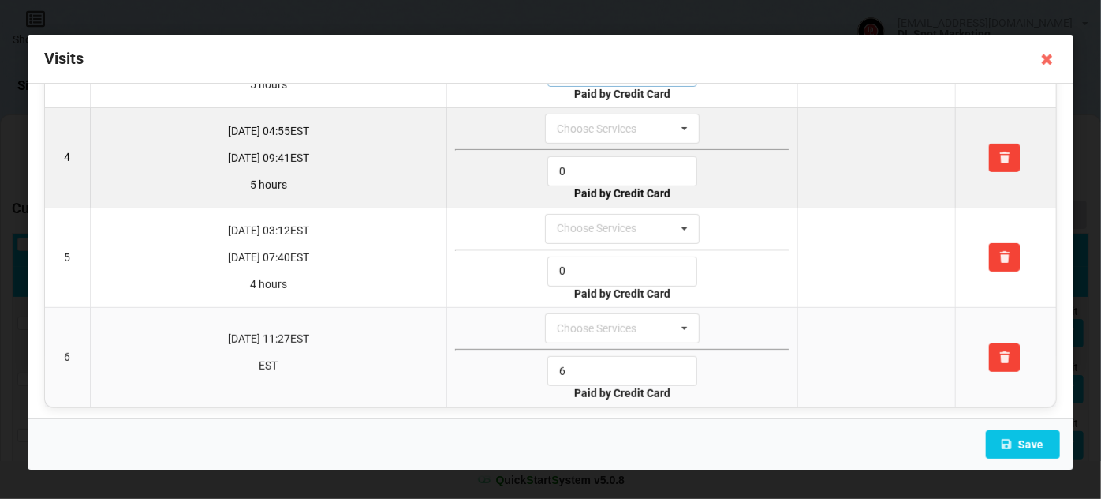
type input "1"
click at [586, 163] on input "0" at bounding box center [623, 171] width 150 height 30
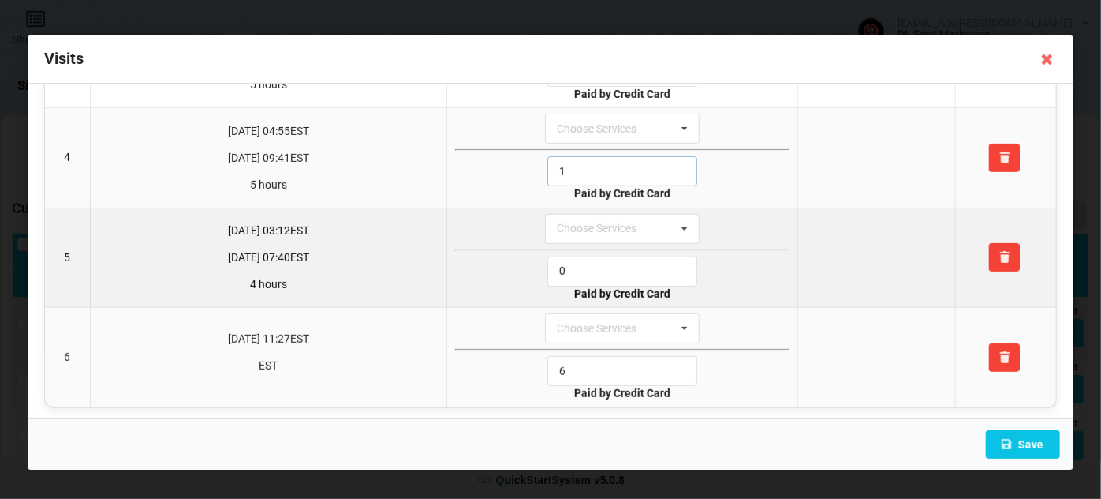
type input "1"
click at [589, 259] on input "0" at bounding box center [623, 271] width 150 height 30
drag, startPoint x: 589, startPoint y: 259, endPoint x: 608, endPoint y: 282, distance: 29.7
click at [589, 260] on input "0" at bounding box center [623, 271] width 150 height 30
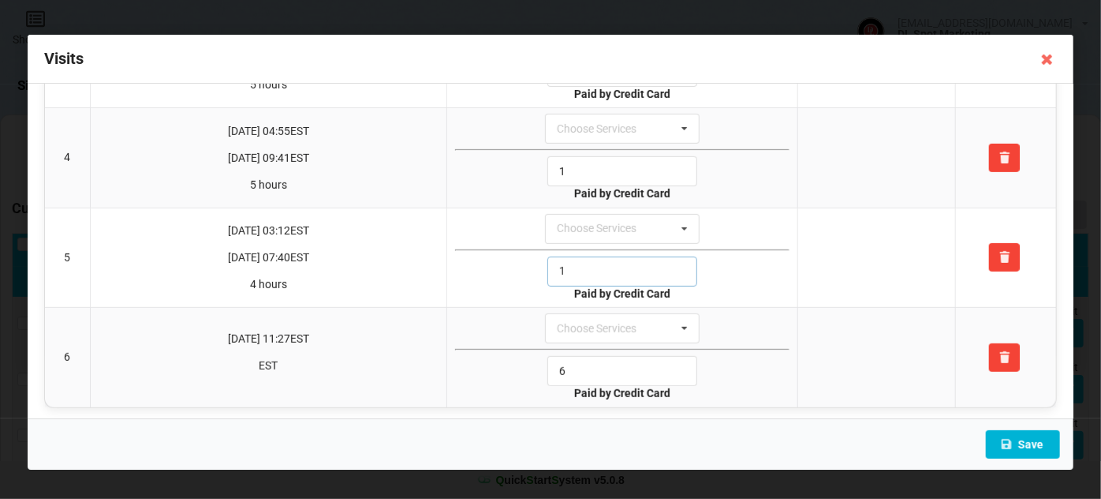
type input "1"
click at [1023, 439] on button "Save" at bounding box center [1023, 444] width 74 height 28
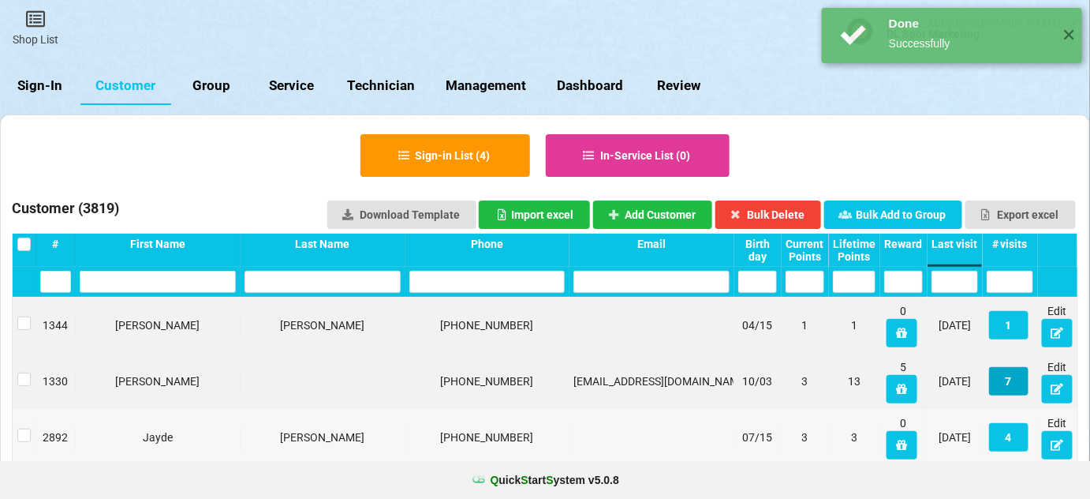
click at [1010, 376] on button "7" at bounding box center [1008, 381] width 39 height 28
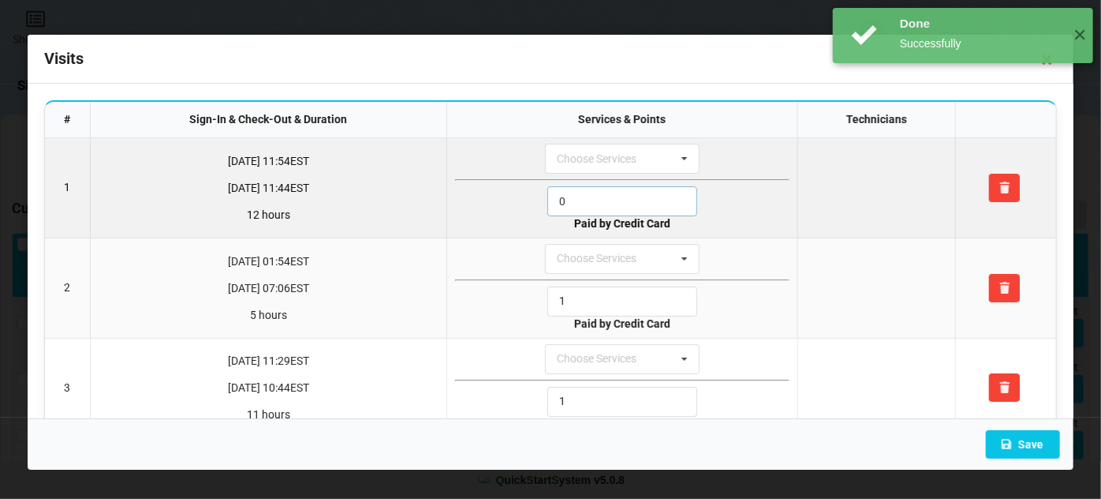
click at [606, 199] on input "0" at bounding box center [623, 201] width 150 height 30
click at [606, 199] on input "1" at bounding box center [623, 201] width 150 height 30
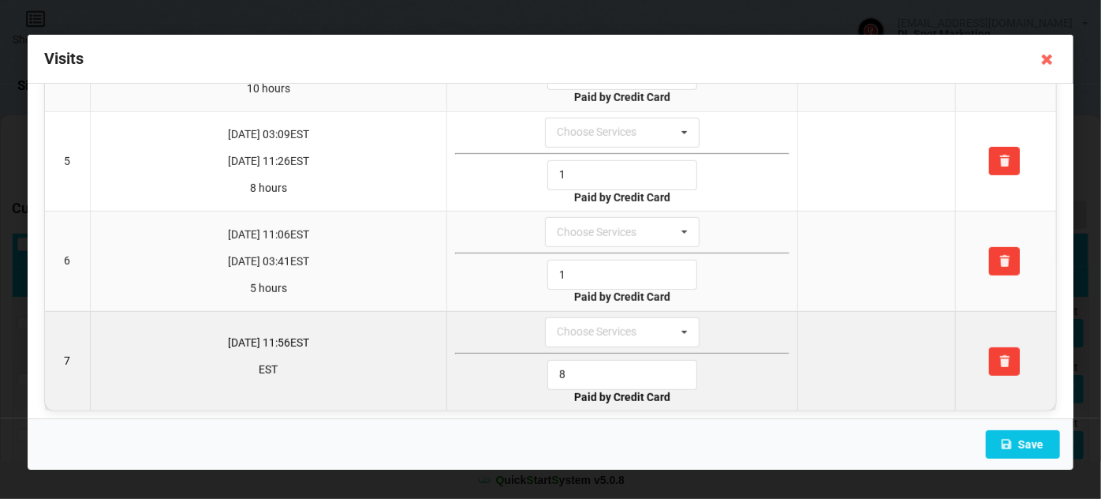
scroll to position [428, 0]
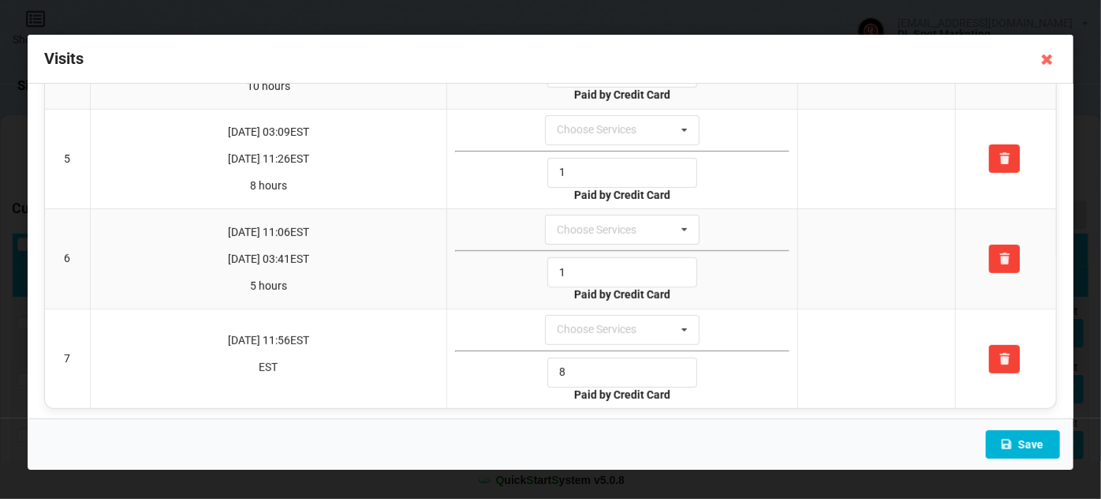
type input "1"
click at [1027, 445] on button "Save" at bounding box center [1023, 444] width 74 height 28
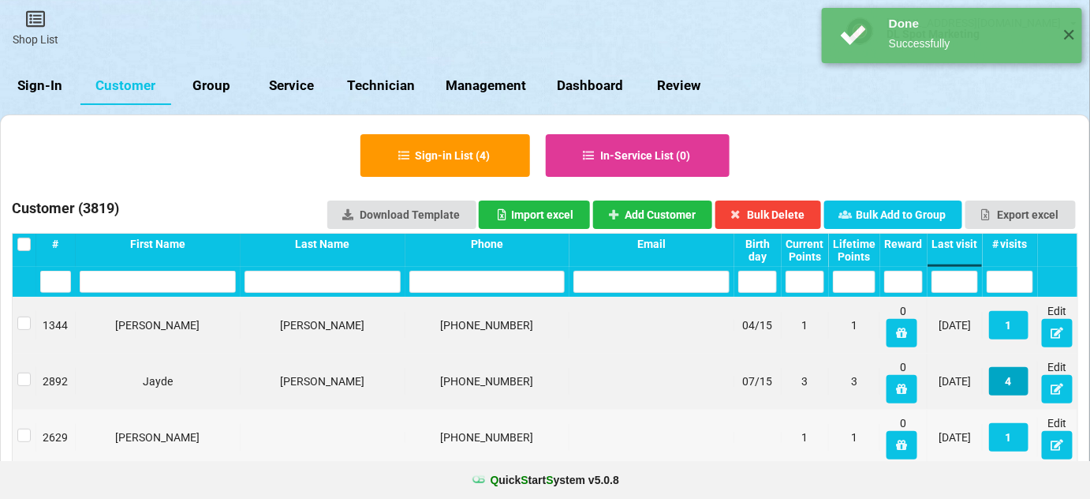
click at [1019, 380] on button "4" at bounding box center [1008, 381] width 39 height 28
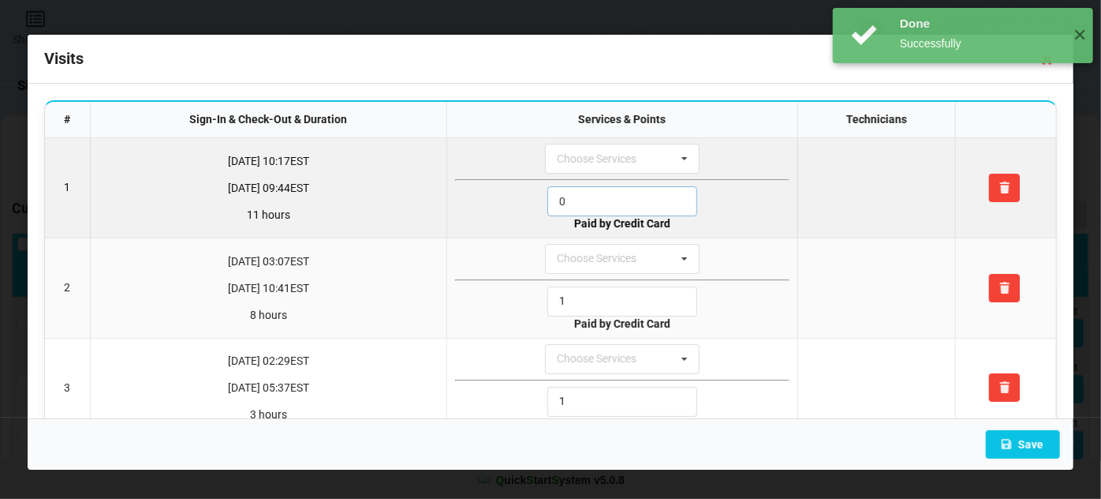
click at [638, 200] on input "0" at bounding box center [623, 201] width 150 height 30
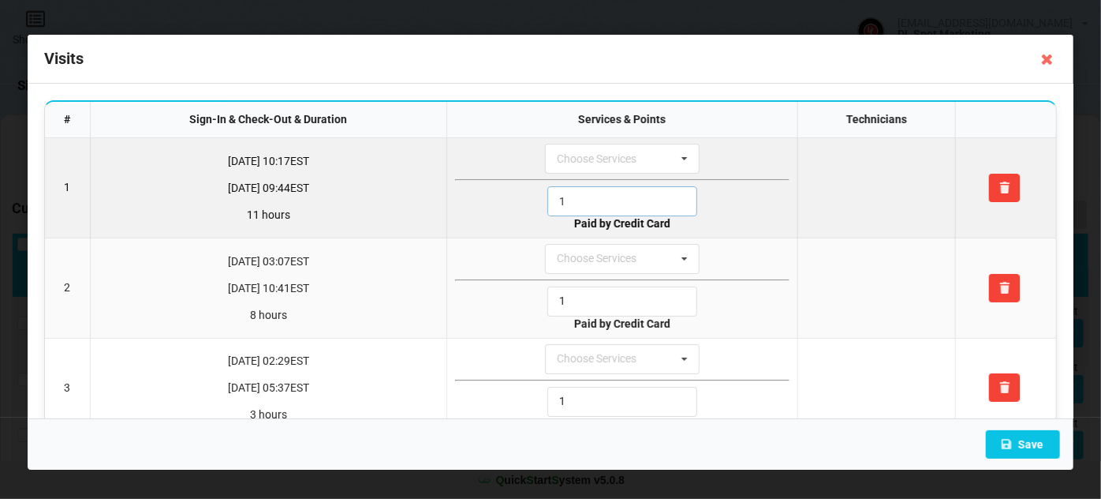
click at [638, 200] on input "1" at bounding box center [623, 201] width 150 height 30
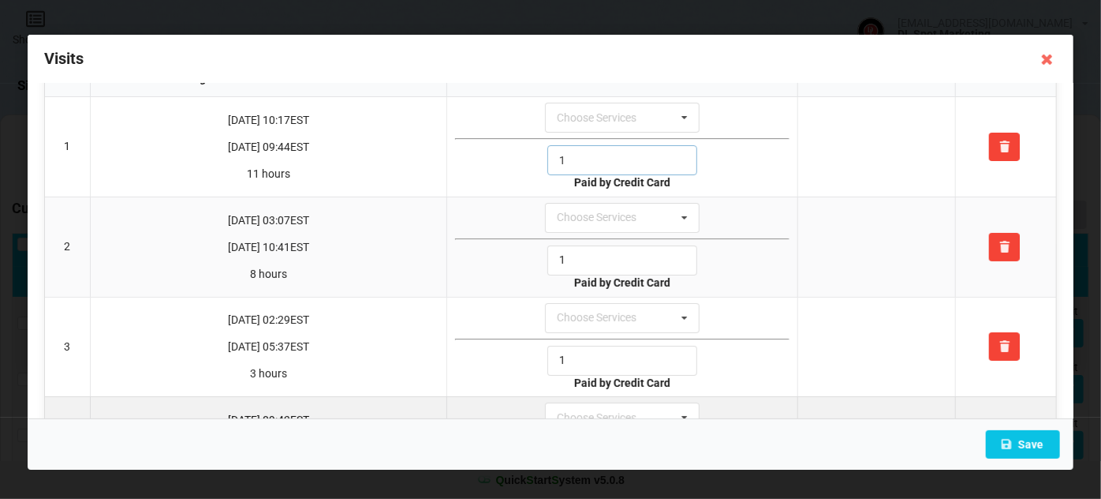
scroll to position [132, 0]
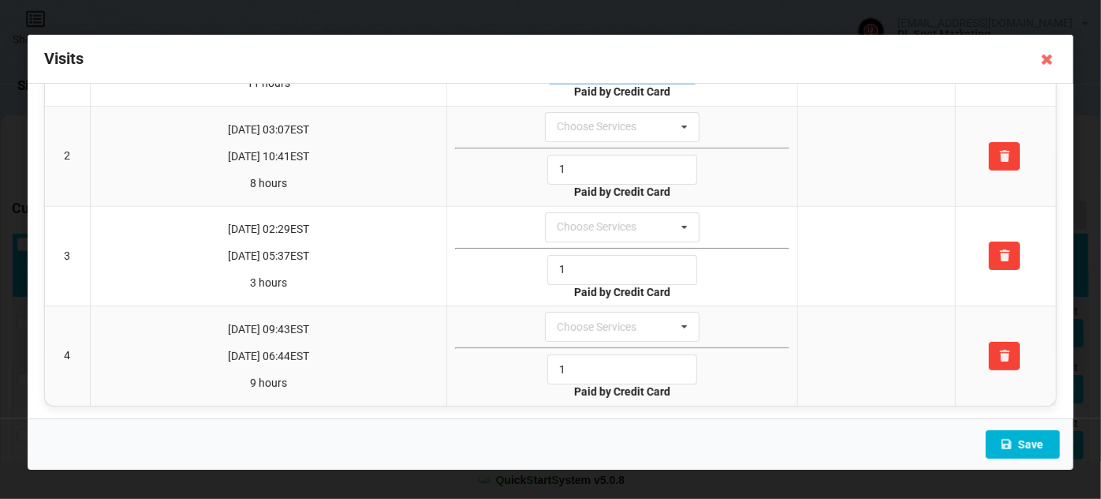
type input "1"
click at [1039, 444] on button "Save" at bounding box center [1023, 444] width 74 height 28
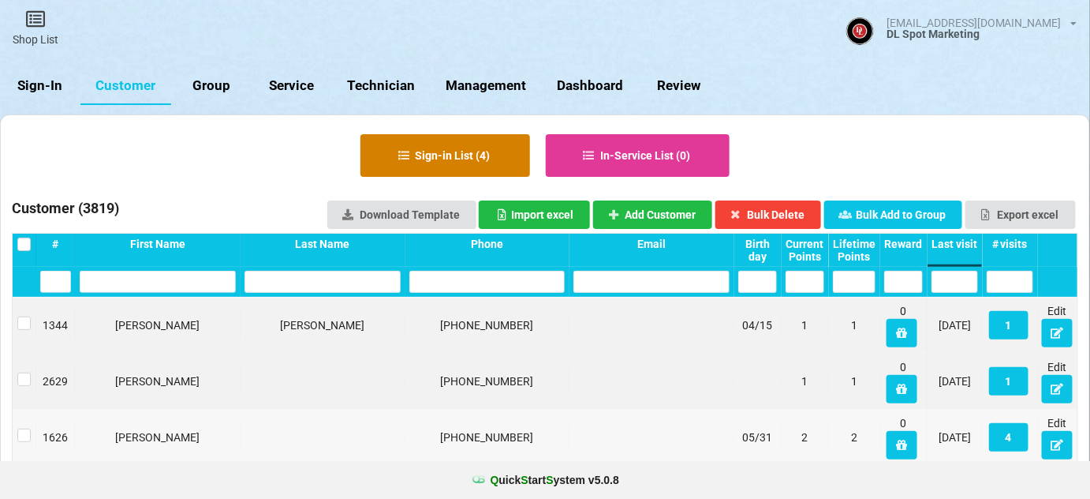
click at [481, 159] on button "Sign-in List ( 4 )" at bounding box center [446, 155] width 170 height 43
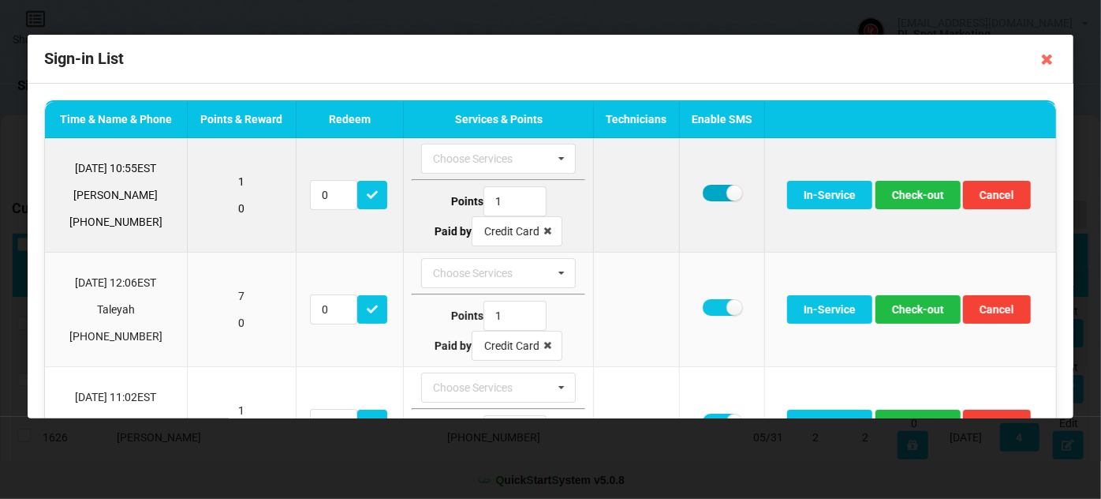
click at [715, 186] on label at bounding box center [722, 193] width 39 height 17
checkbox input "false"
click at [913, 197] on button "Check-out" at bounding box center [918, 195] width 85 height 28
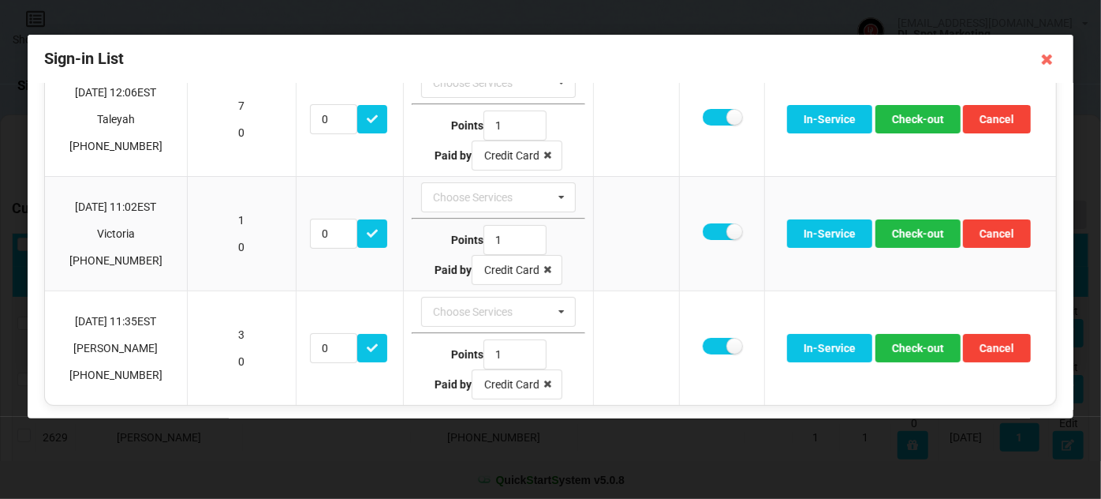
scroll to position [77, 0]
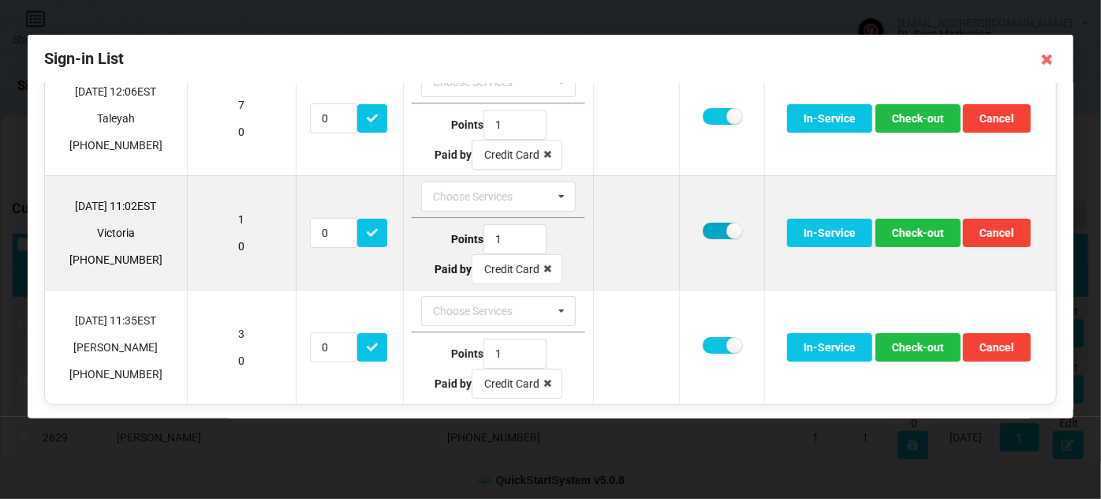
click at [711, 230] on label at bounding box center [722, 231] width 39 height 17
checkbox input "false"
click at [909, 229] on button "Check-out" at bounding box center [918, 233] width 85 height 28
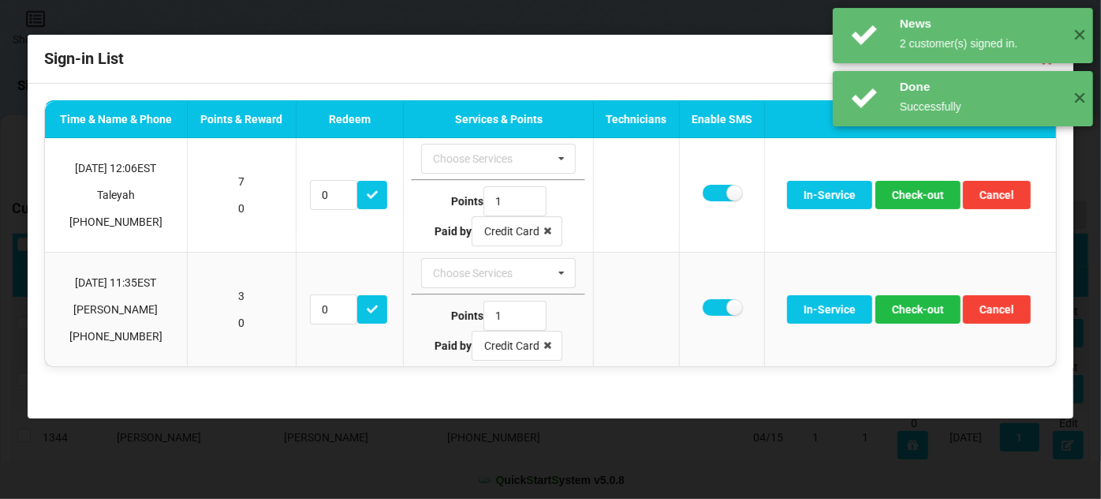
scroll to position [0, 0]
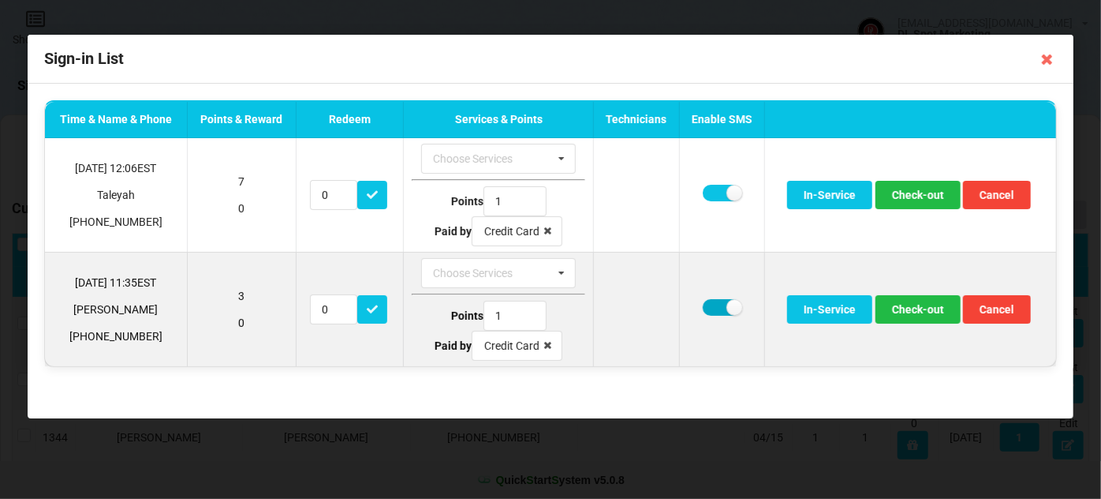
click at [714, 309] on label at bounding box center [722, 307] width 39 height 17
checkbox input "false"
click at [925, 311] on button "Check-out" at bounding box center [918, 309] width 85 height 28
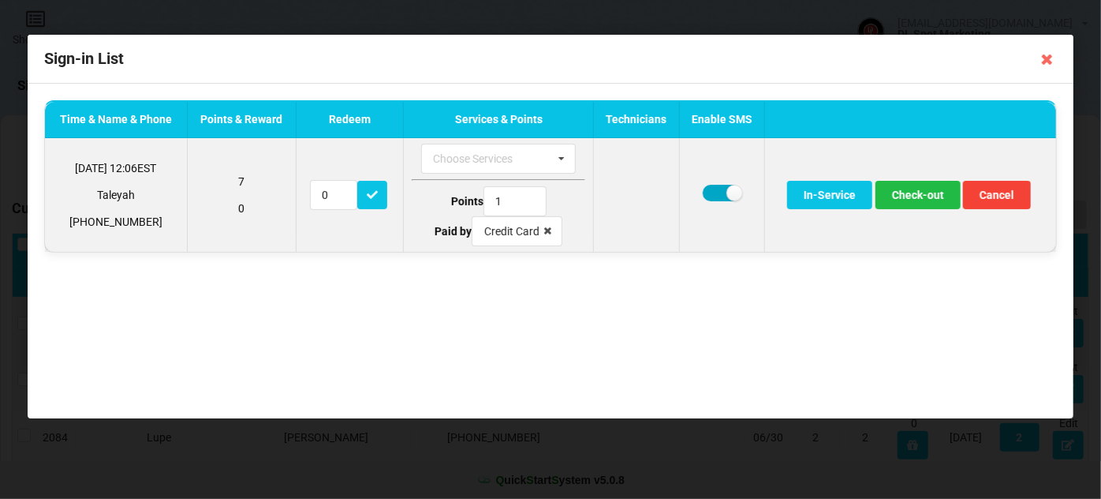
click at [715, 190] on label at bounding box center [722, 193] width 39 height 17
checkbox input "false"
click at [910, 194] on button "Check-out" at bounding box center [918, 195] width 85 height 28
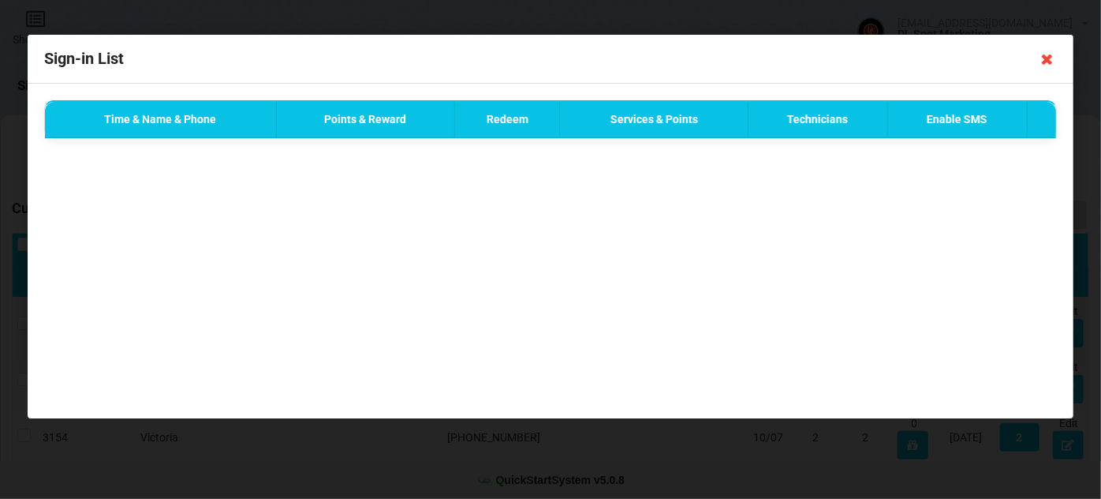
click at [1049, 61] on icon at bounding box center [1047, 59] width 25 height 25
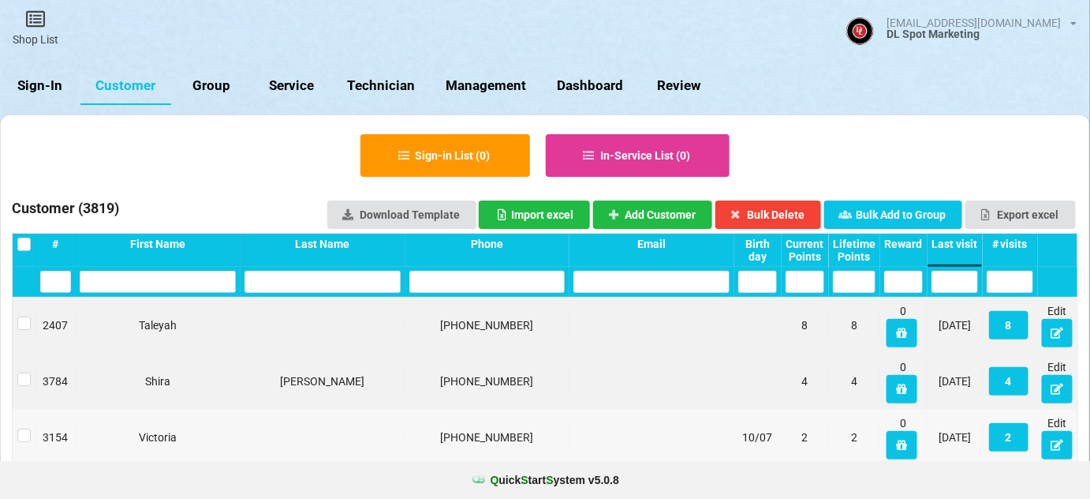
click at [40, 88] on link "Sign-In" at bounding box center [40, 86] width 80 height 38
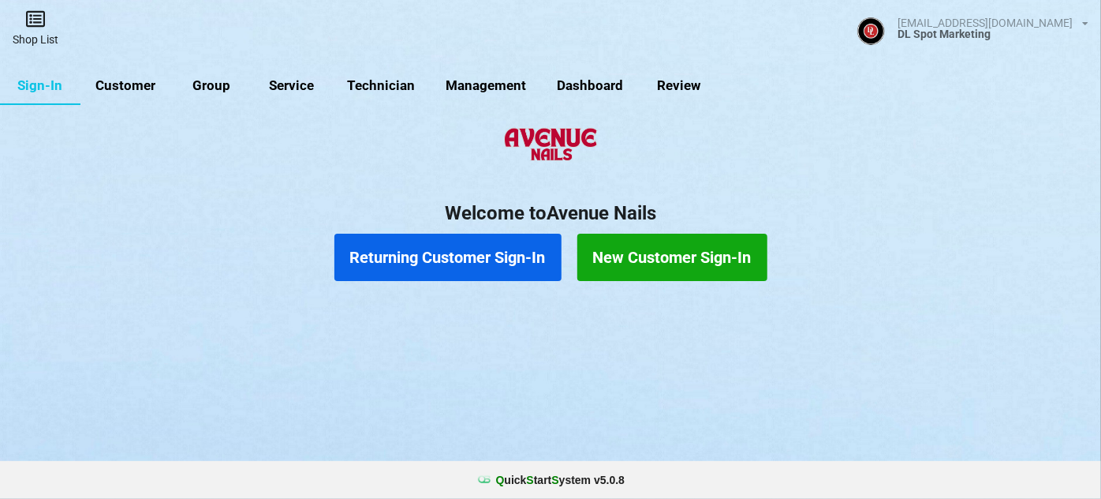
click at [23, 26] on link "Shop List" at bounding box center [35, 28] width 71 height 56
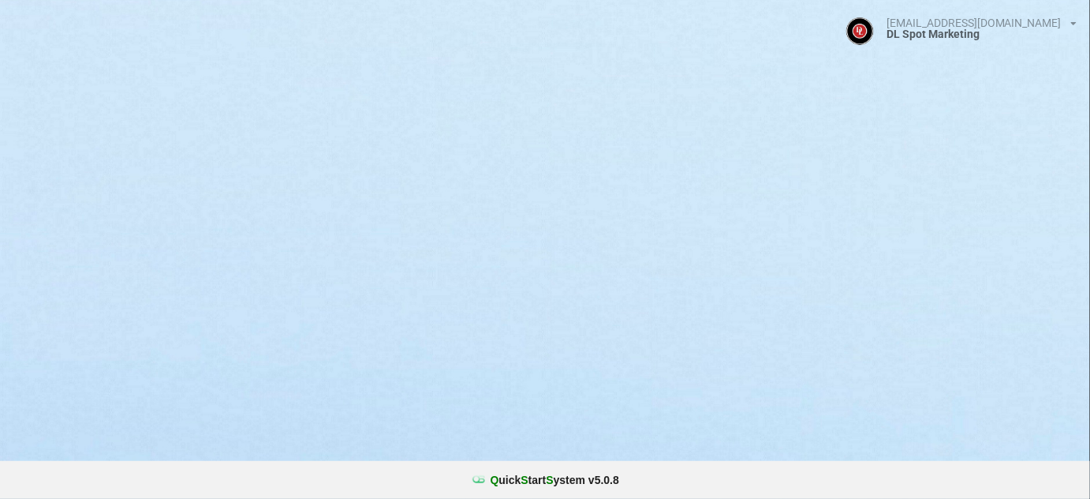
select select "25"
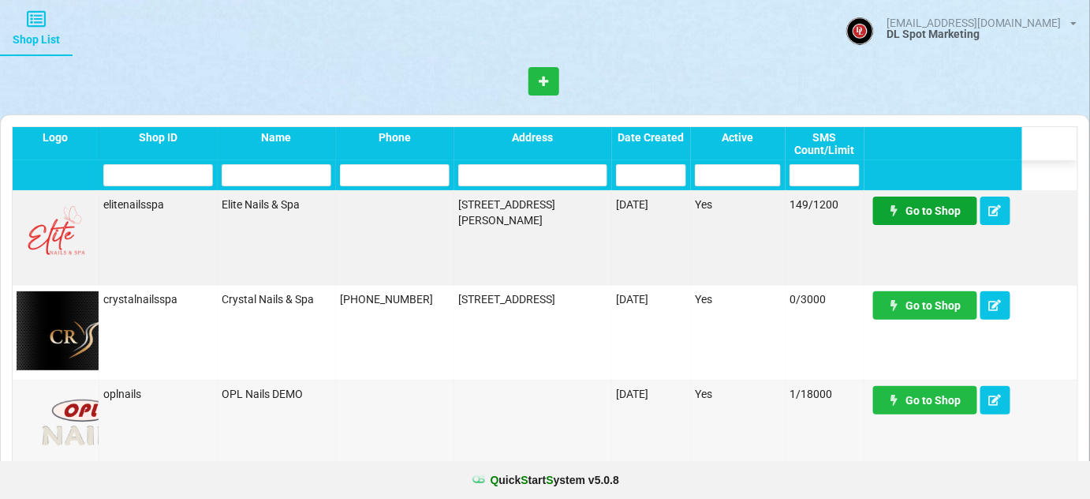
click at [941, 211] on link "Go to Shop" at bounding box center [925, 210] width 104 height 28
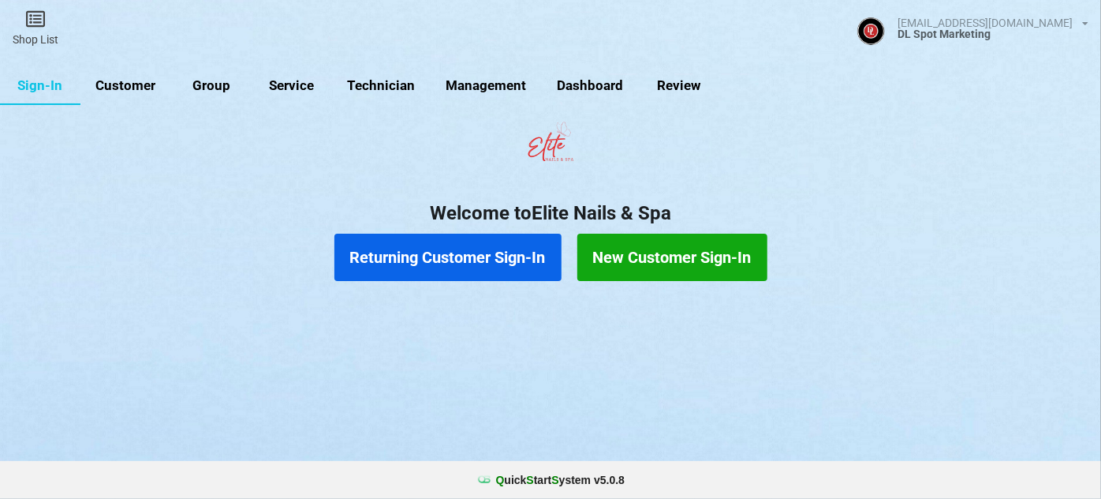
click at [137, 90] on link "Customer" at bounding box center [125, 86] width 91 height 38
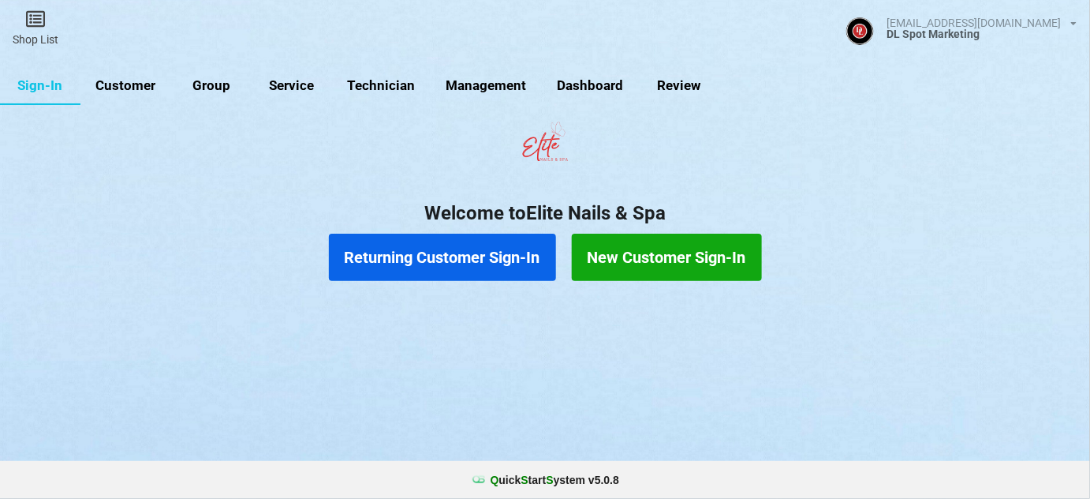
select select "25"
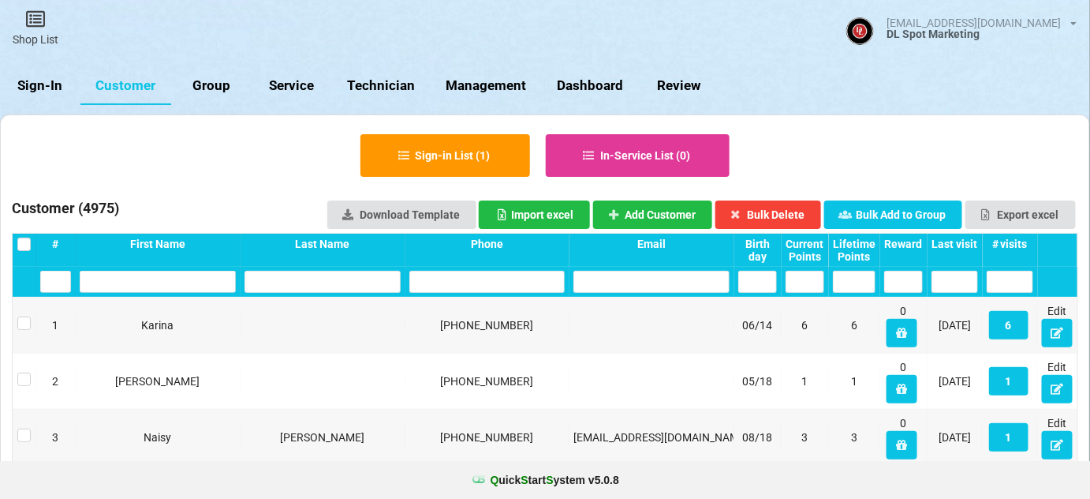
click at [964, 241] on div "Last visit" at bounding box center [955, 243] width 47 height 13
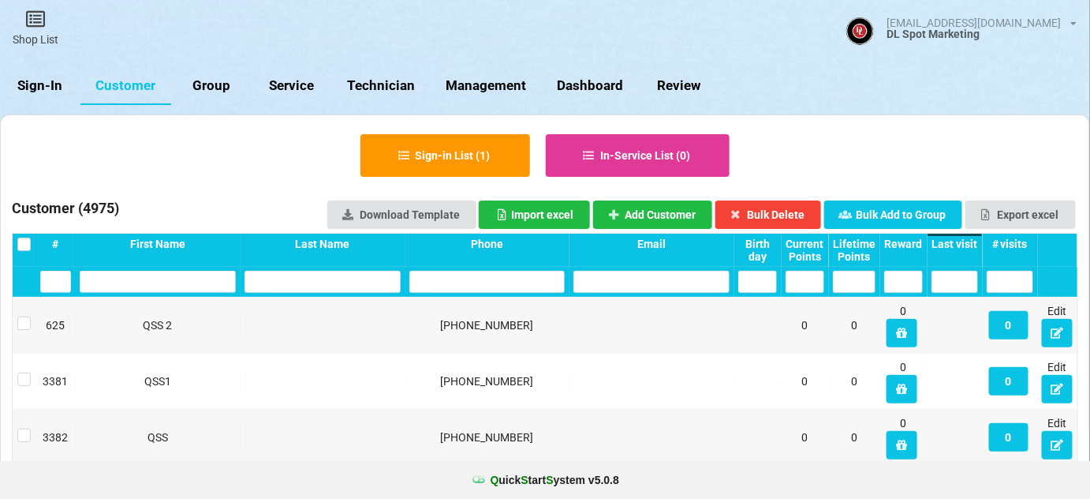
click at [964, 241] on div "Last visit" at bounding box center [955, 243] width 47 height 13
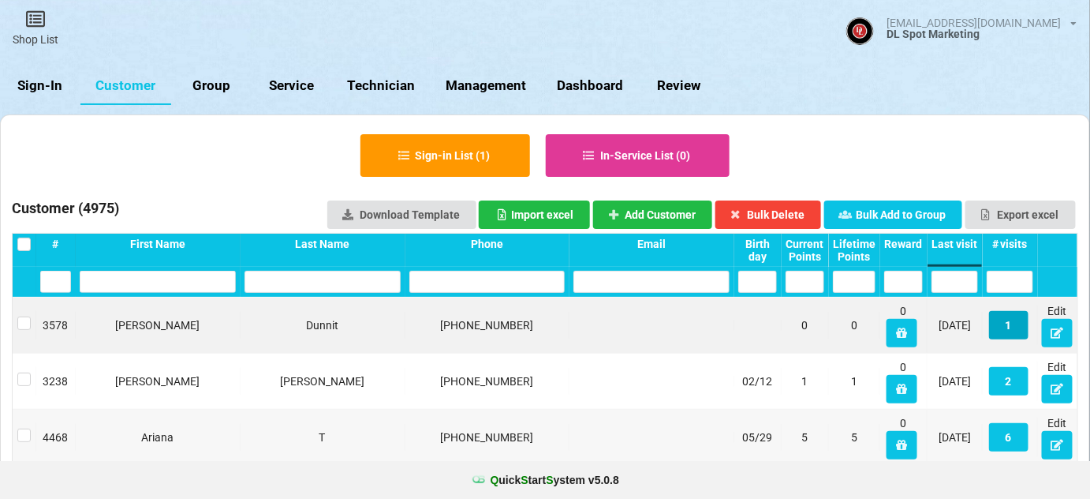
click at [1016, 329] on button "1" at bounding box center [1008, 325] width 39 height 28
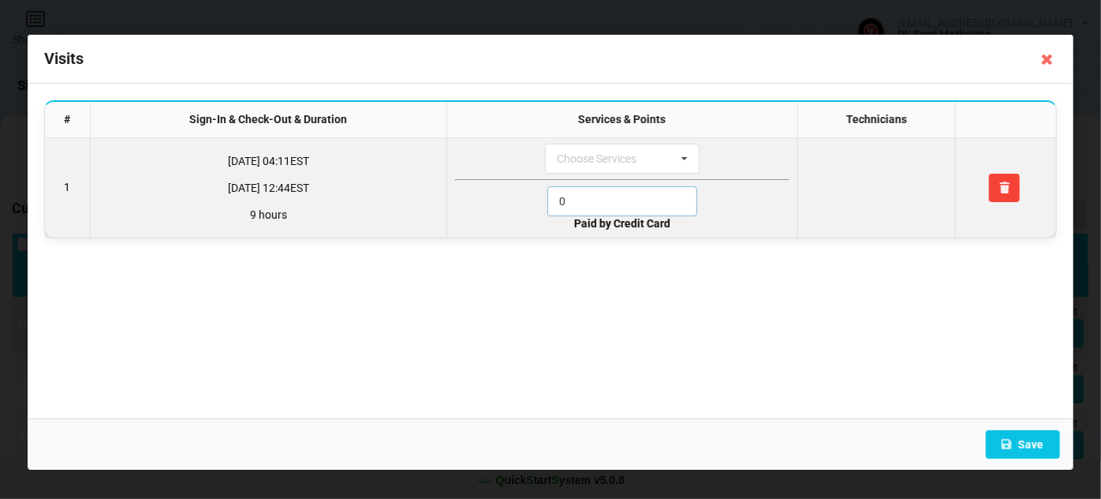
click at [612, 197] on input "0" at bounding box center [623, 201] width 150 height 30
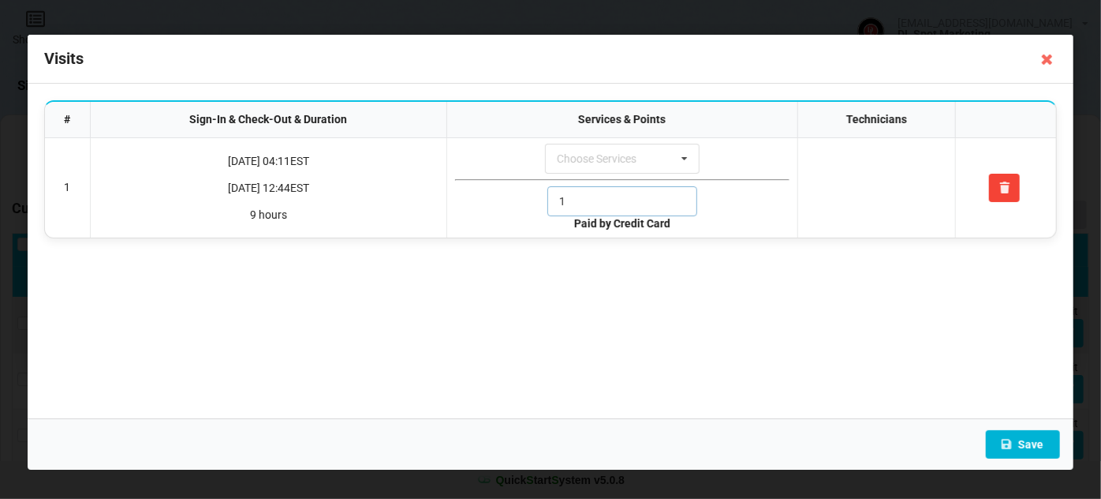
type input "1"
click at [1034, 451] on button "Save" at bounding box center [1023, 444] width 74 height 28
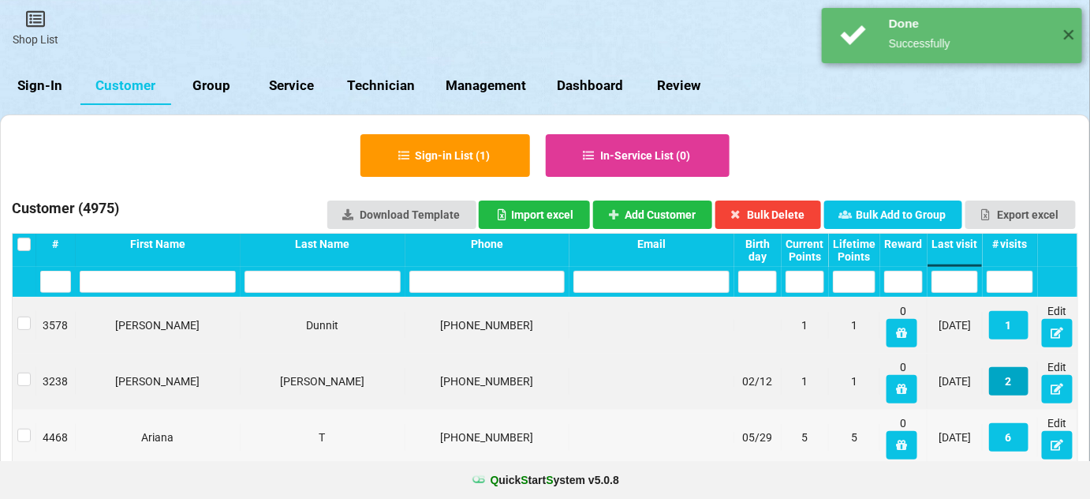
click at [1014, 387] on button "2" at bounding box center [1008, 381] width 39 height 28
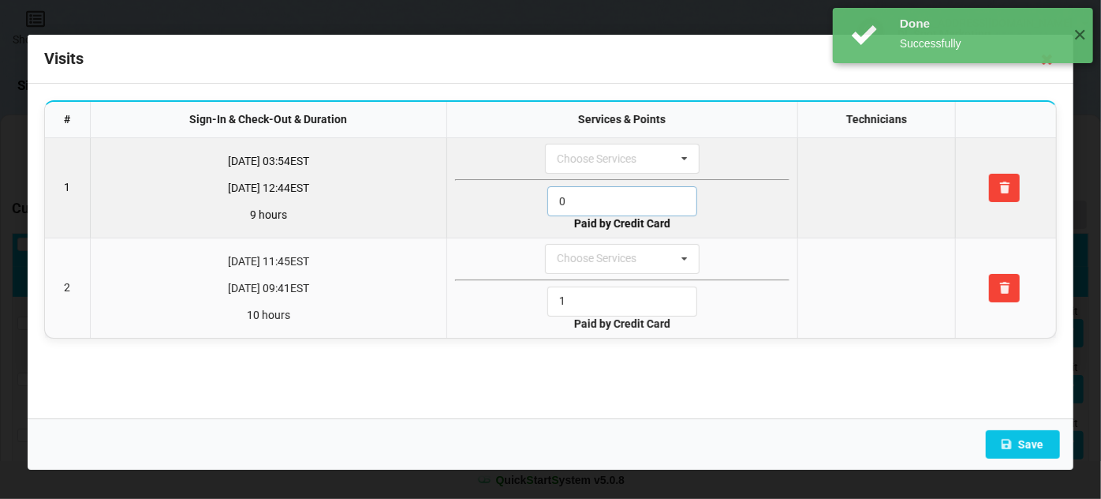
click at [591, 207] on input "0" at bounding box center [623, 201] width 150 height 30
click at [591, 207] on input "1" at bounding box center [623, 201] width 150 height 30
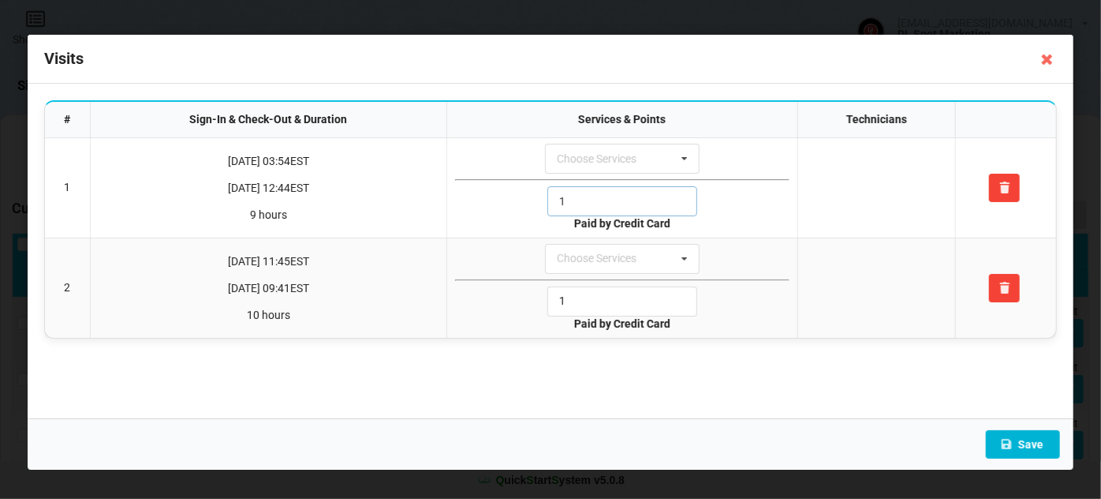
type input "1"
click at [1032, 452] on button "Save" at bounding box center [1023, 444] width 74 height 28
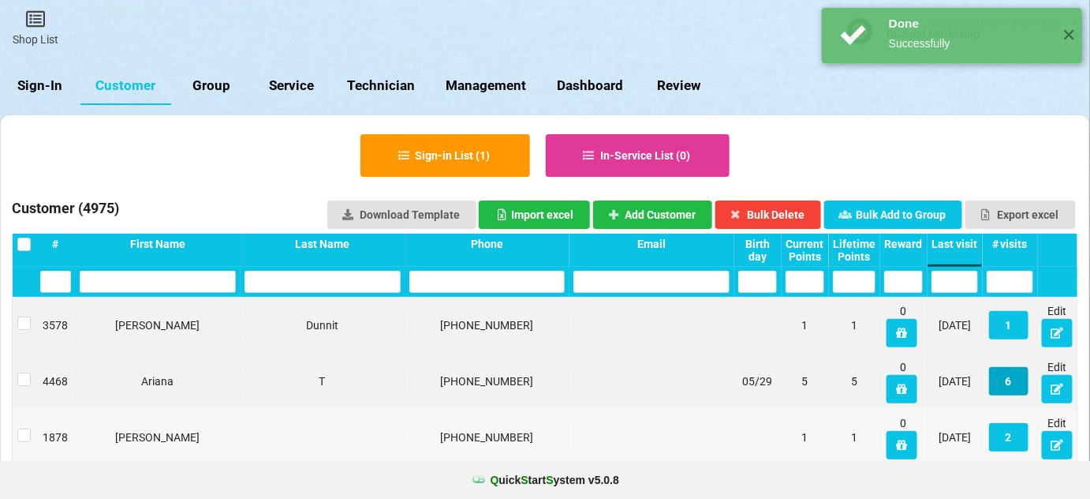
click at [1010, 385] on button "6" at bounding box center [1008, 381] width 39 height 28
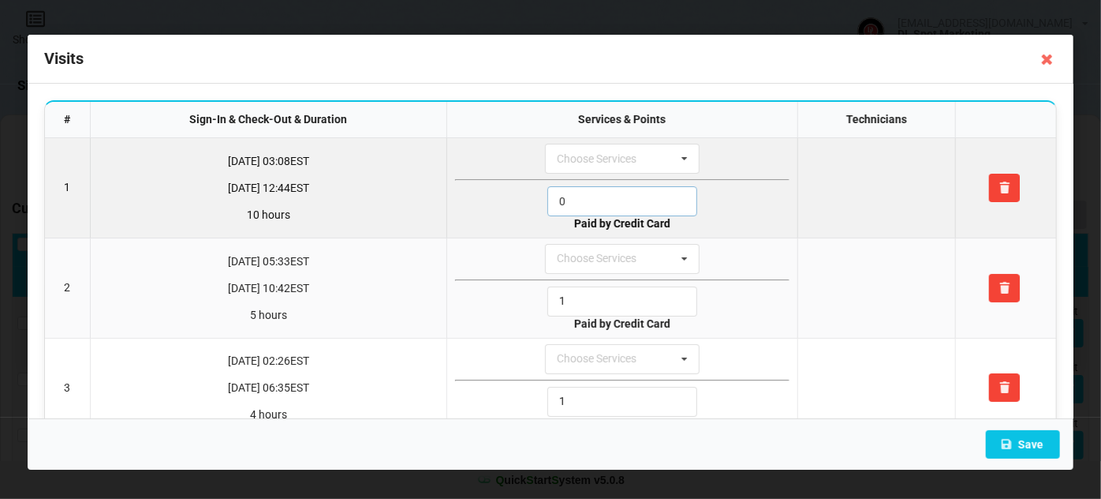
click at [585, 206] on input "0" at bounding box center [623, 201] width 150 height 30
click at [585, 206] on input "1" at bounding box center [623, 201] width 150 height 30
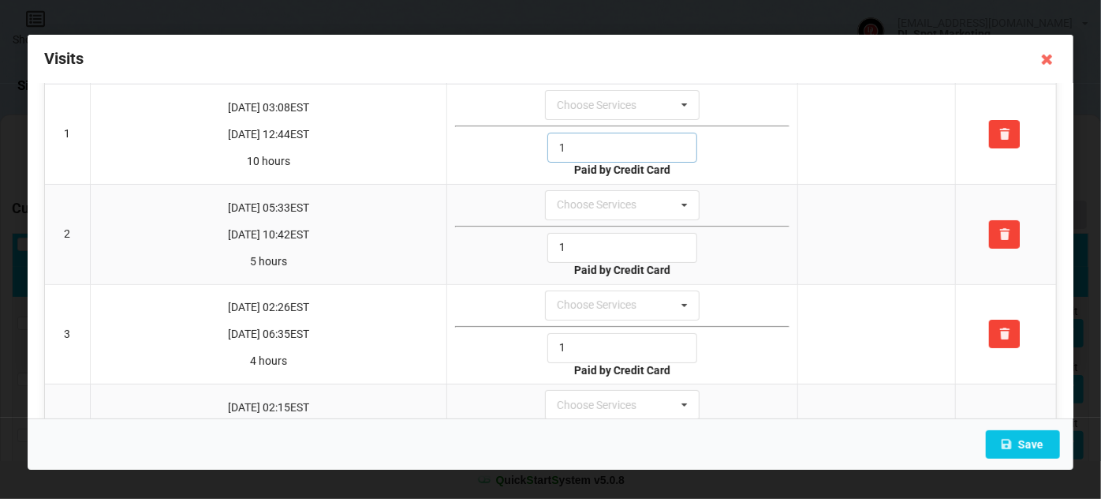
scroll to position [330, 0]
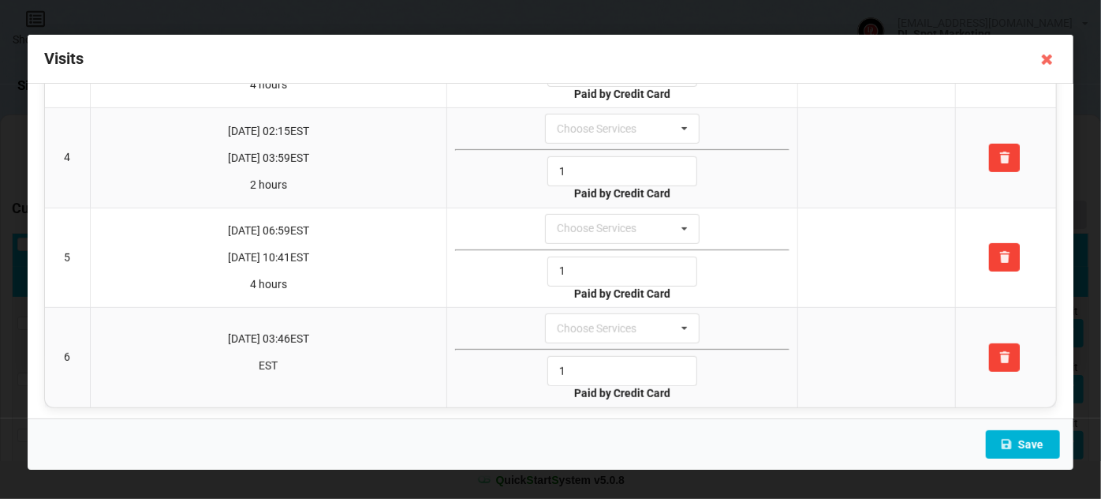
type input "1"
click at [1028, 437] on button "Save" at bounding box center [1023, 444] width 74 height 28
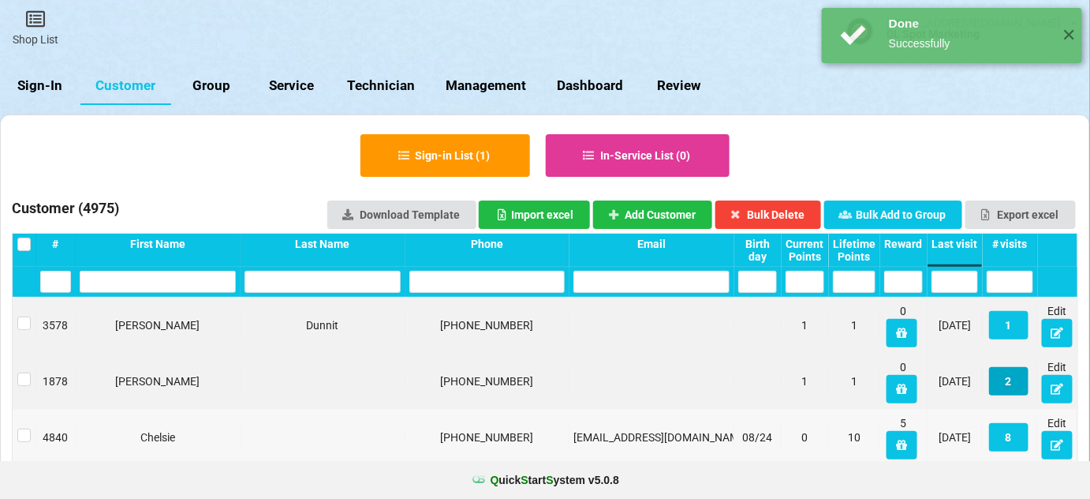
click at [1016, 382] on button "2" at bounding box center [1008, 381] width 39 height 28
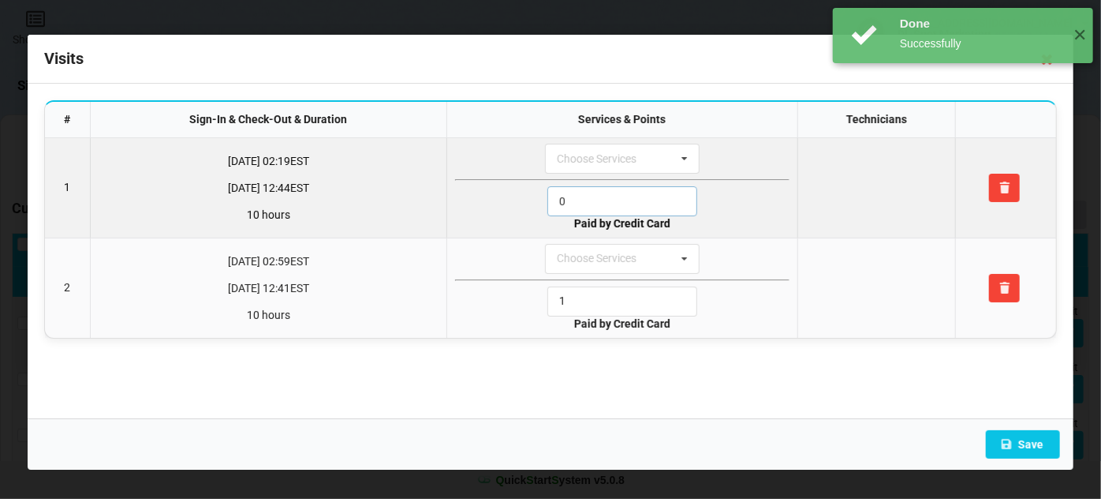
click at [595, 207] on input "0" at bounding box center [623, 201] width 150 height 30
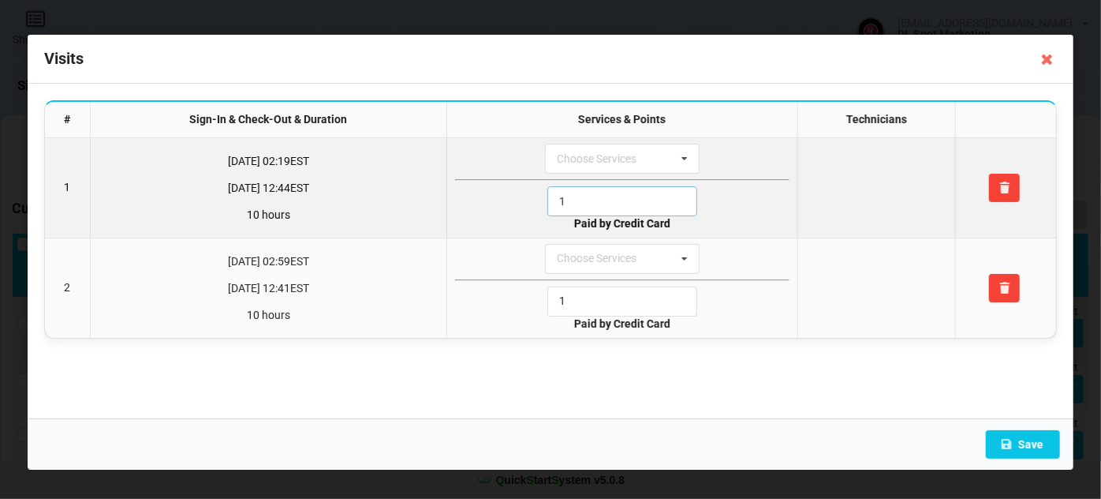
click at [595, 207] on input "1" at bounding box center [623, 201] width 150 height 30
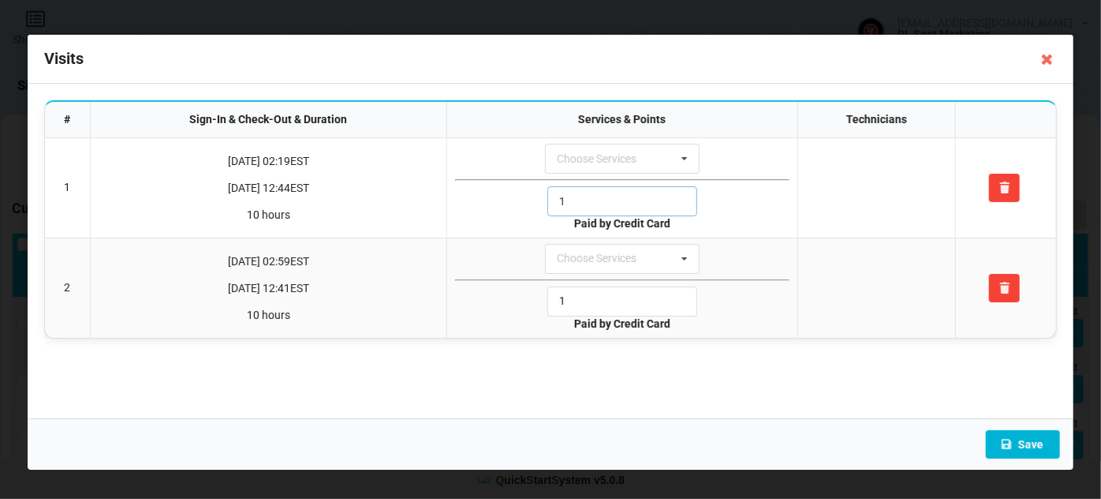
type input "1"
click at [1033, 439] on button "Save" at bounding box center [1023, 444] width 74 height 28
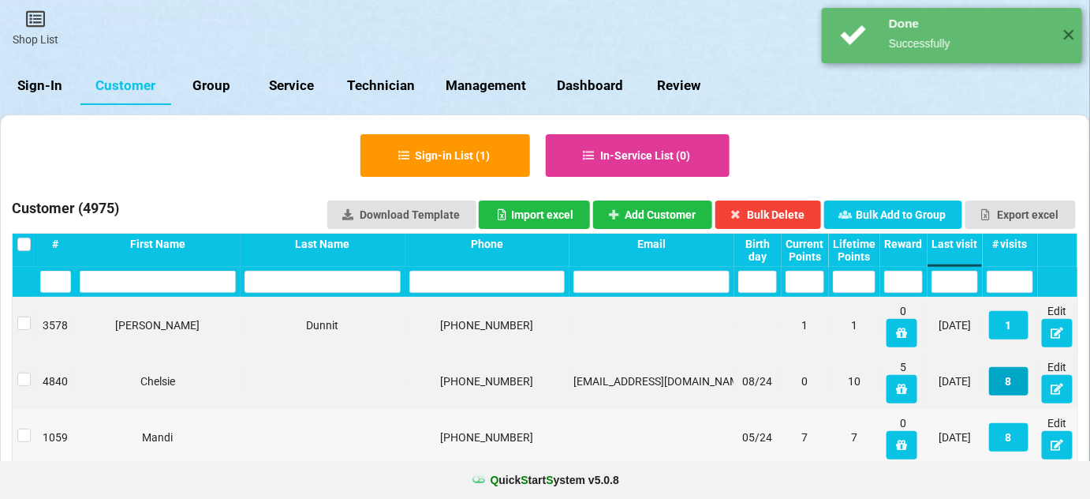
click at [1012, 382] on button "8" at bounding box center [1008, 381] width 39 height 28
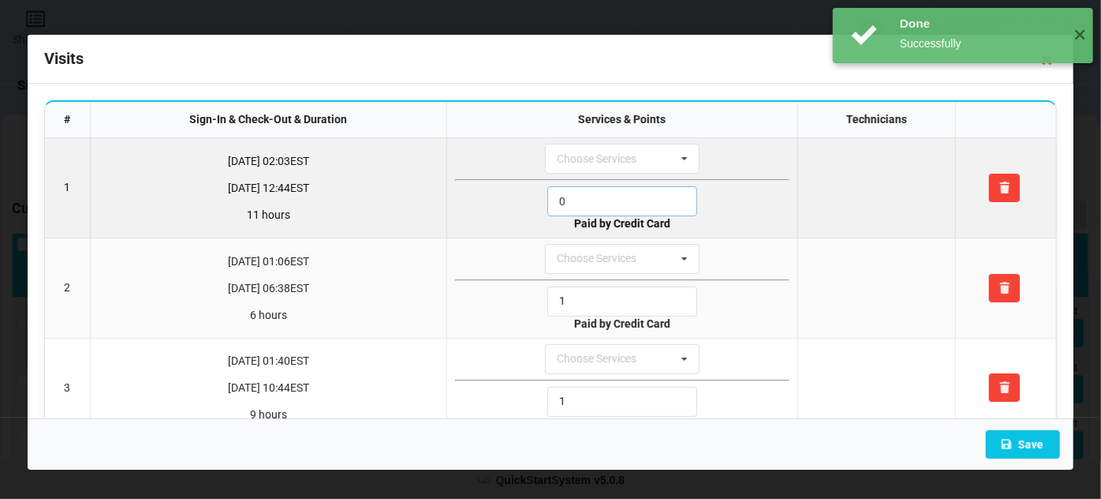
click at [603, 200] on input "0" at bounding box center [623, 201] width 150 height 30
click at [603, 200] on input "1" at bounding box center [623, 201] width 150 height 30
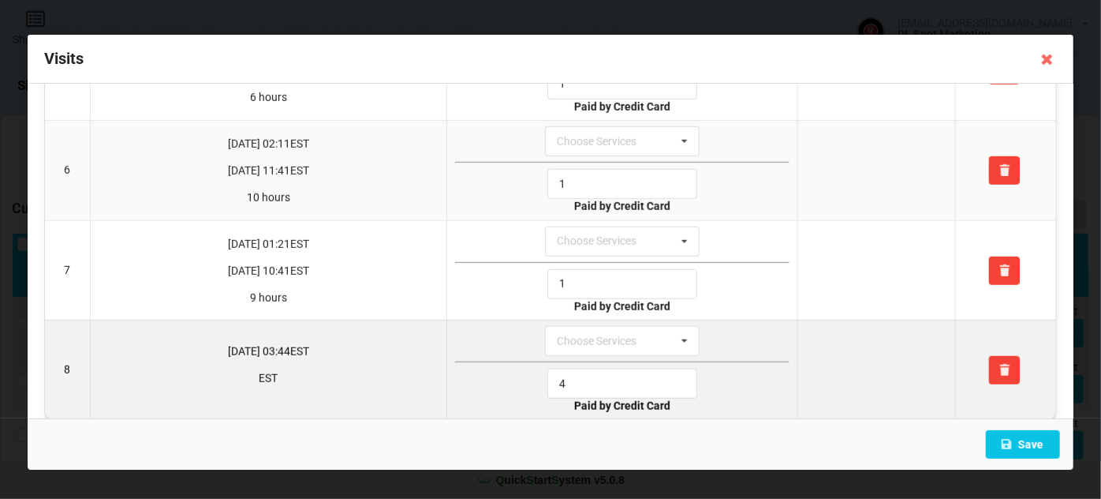
scroll to position [527, 0]
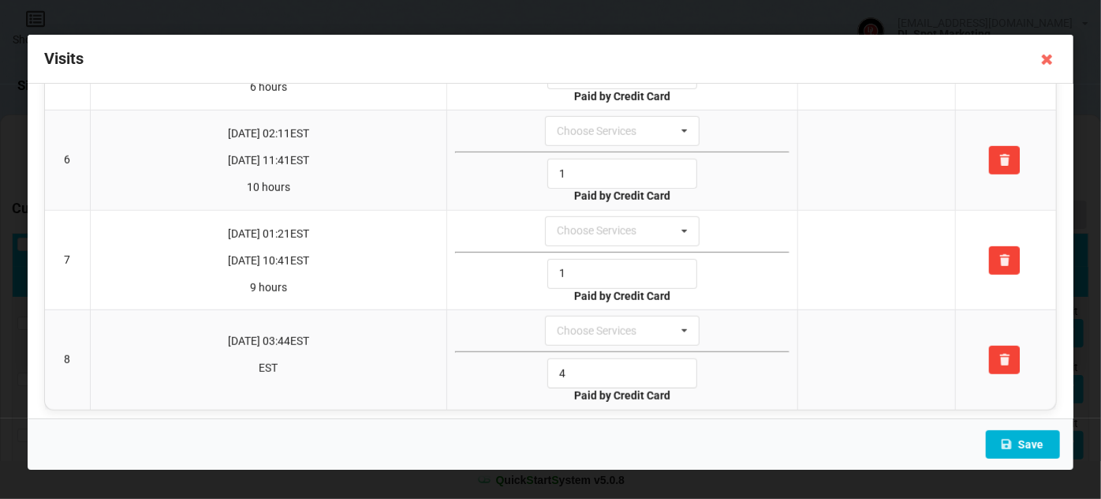
type input "1"
click at [1018, 438] on button "Save" at bounding box center [1023, 444] width 74 height 28
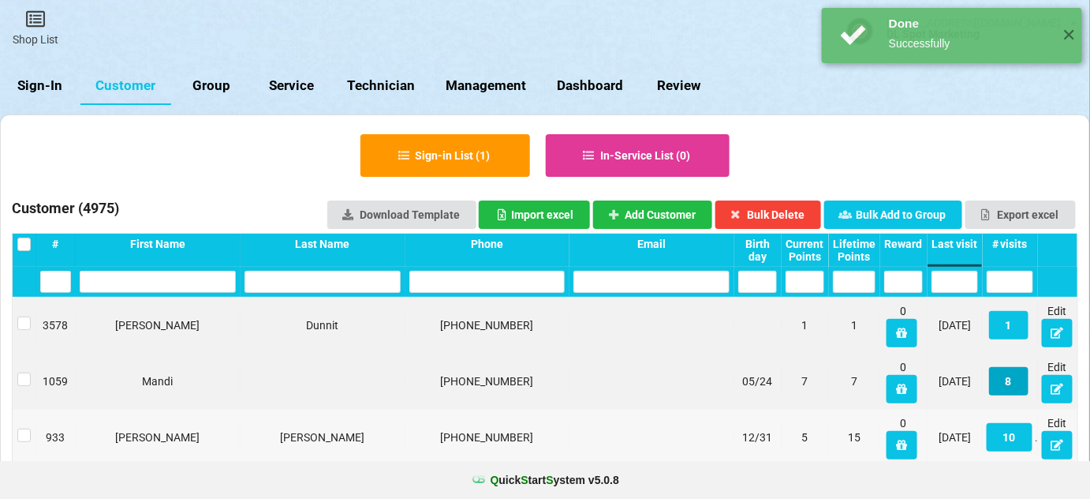
click at [1012, 381] on button "8" at bounding box center [1008, 381] width 39 height 28
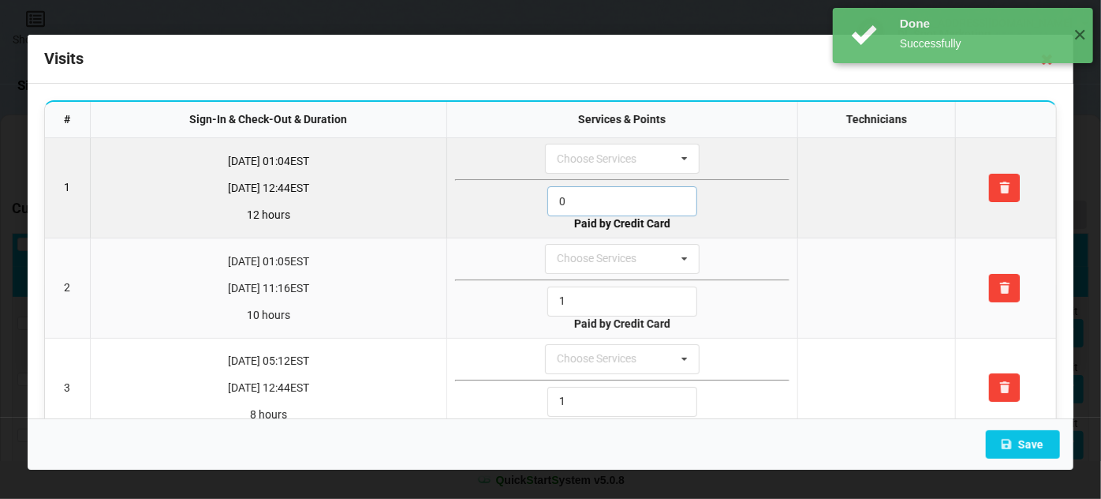
click at [574, 193] on input "0" at bounding box center [623, 201] width 150 height 30
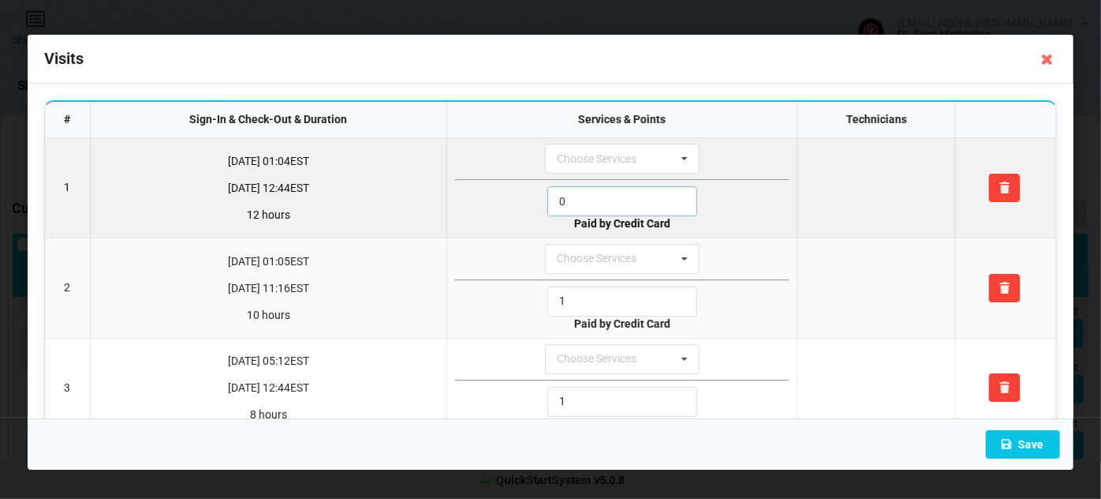
click at [574, 193] on input "0" at bounding box center [623, 201] width 150 height 30
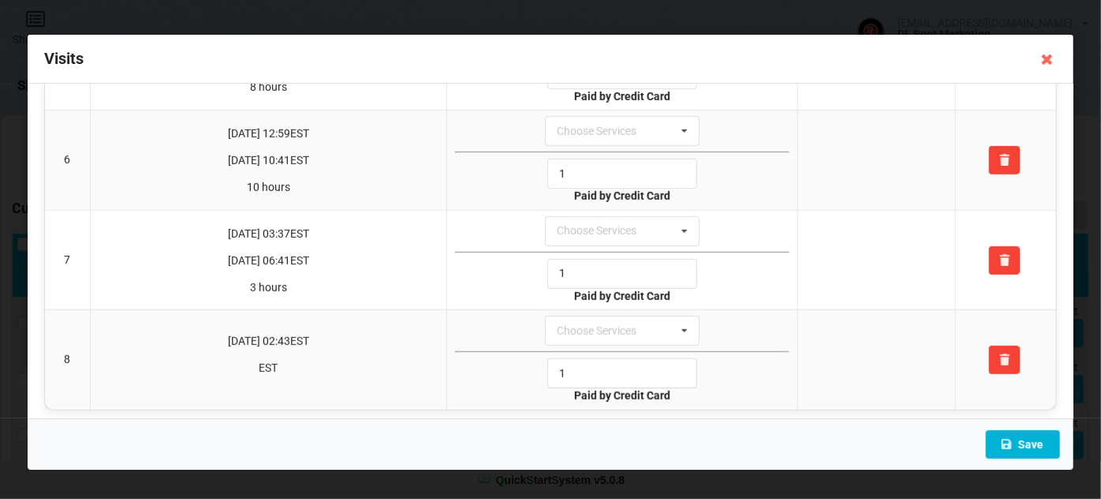
type input "1"
click at [1024, 435] on button "Save" at bounding box center [1023, 444] width 74 height 28
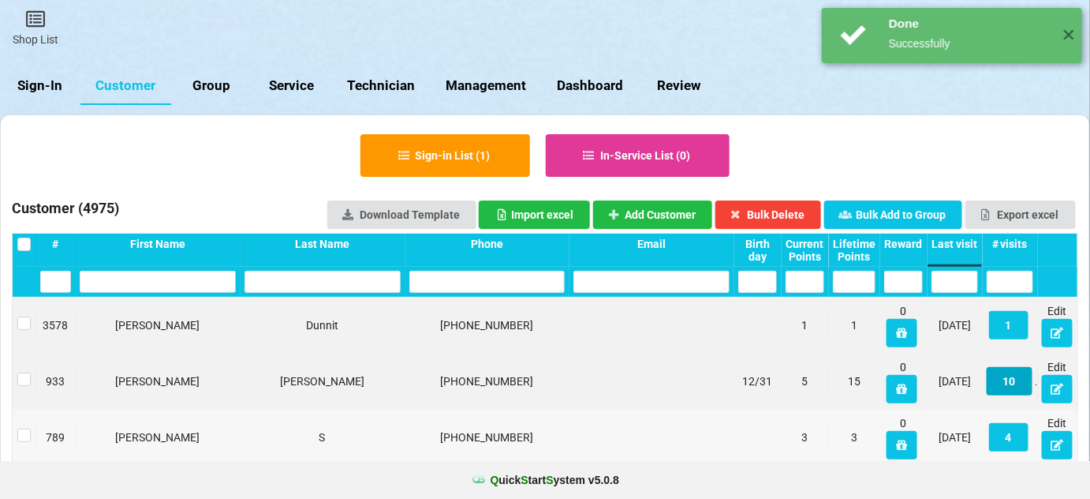
click at [1007, 384] on button "10" at bounding box center [1010, 381] width 46 height 28
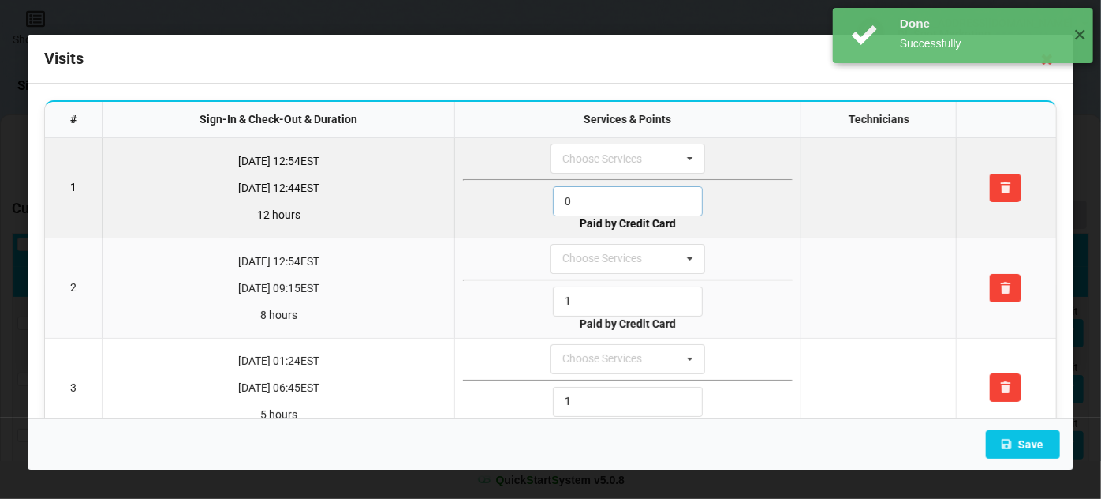
click at [593, 189] on input "0" at bounding box center [628, 201] width 150 height 30
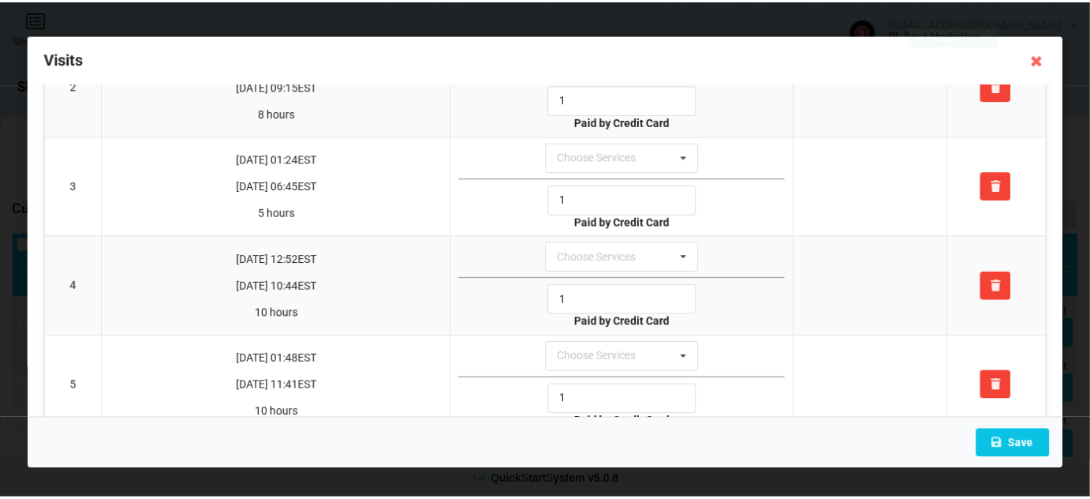
scroll to position [574, 0]
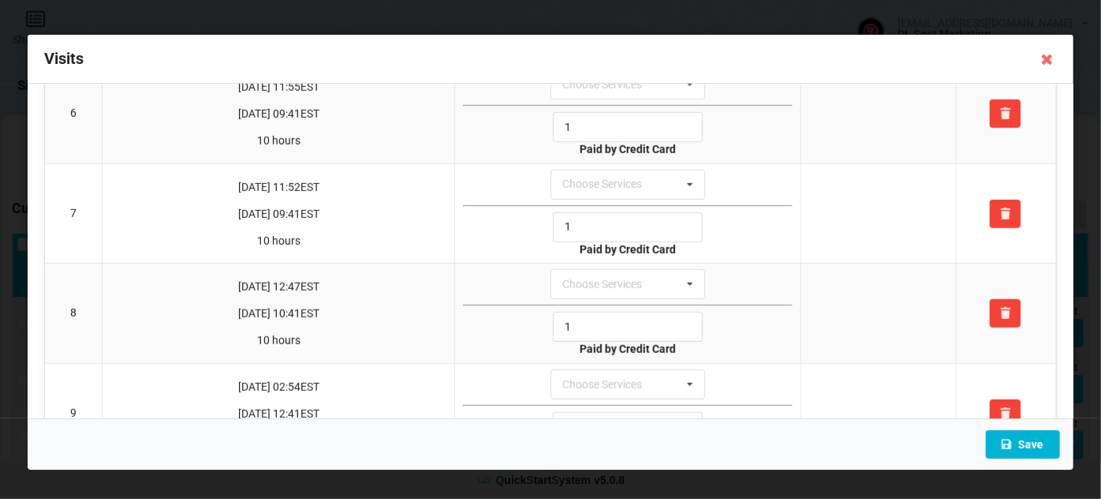
type input "1"
click at [1027, 439] on button "Save" at bounding box center [1023, 444] width 74 height 28
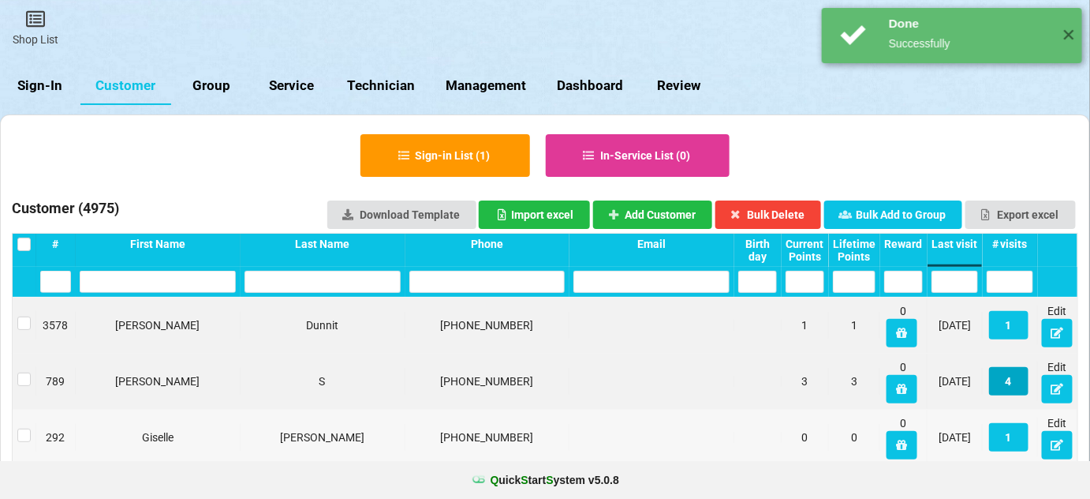
click at [1016, 382] on button "4" at bounding box center [1008, 381] width 39 height 28
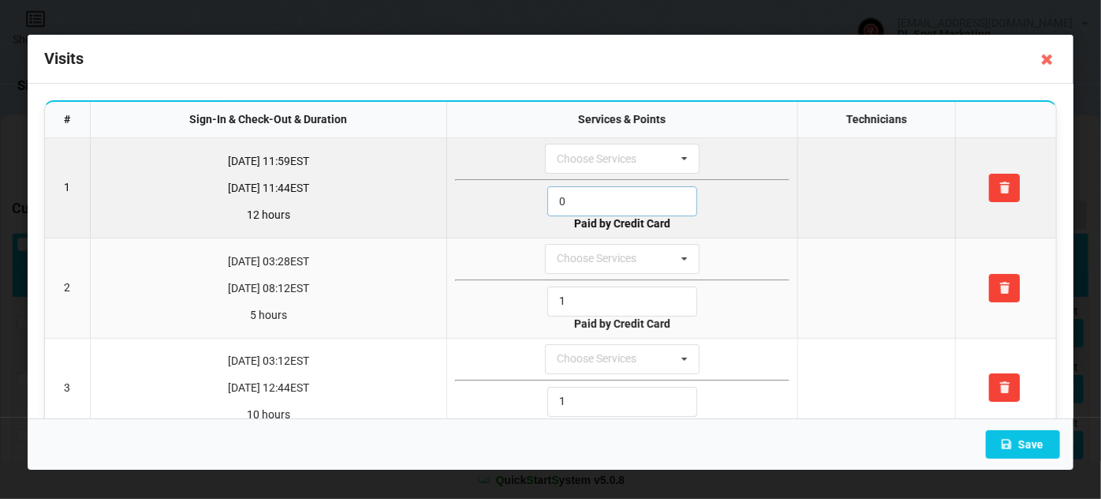
click at [592, 199] on input "0" at bounding box center [623, 201] width 150 height 30
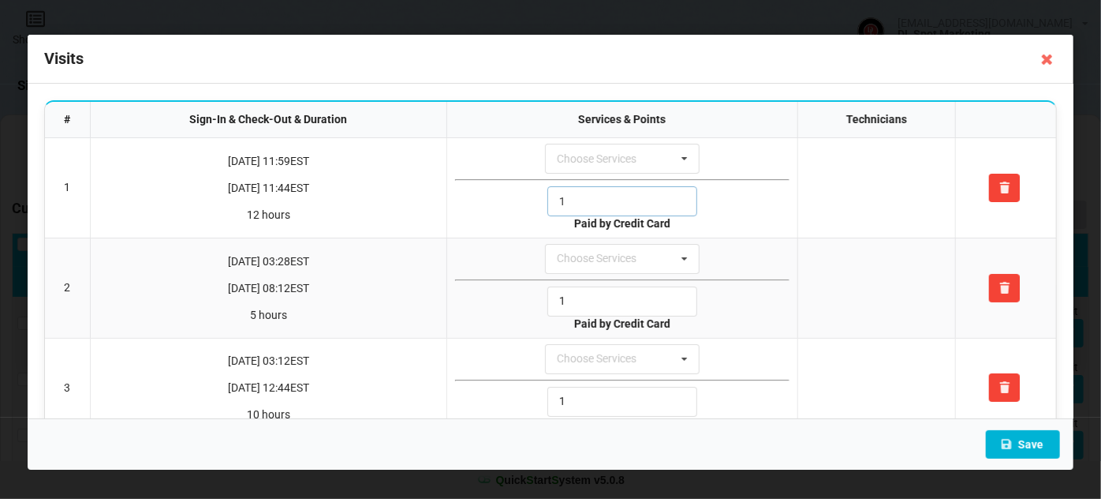
type input "1"
click at [1035, 451] on button "Save" at bounding box center [1023, 444] width 74 height 28
